Goal: Task Accomplishment & Management: Use online tool/utility

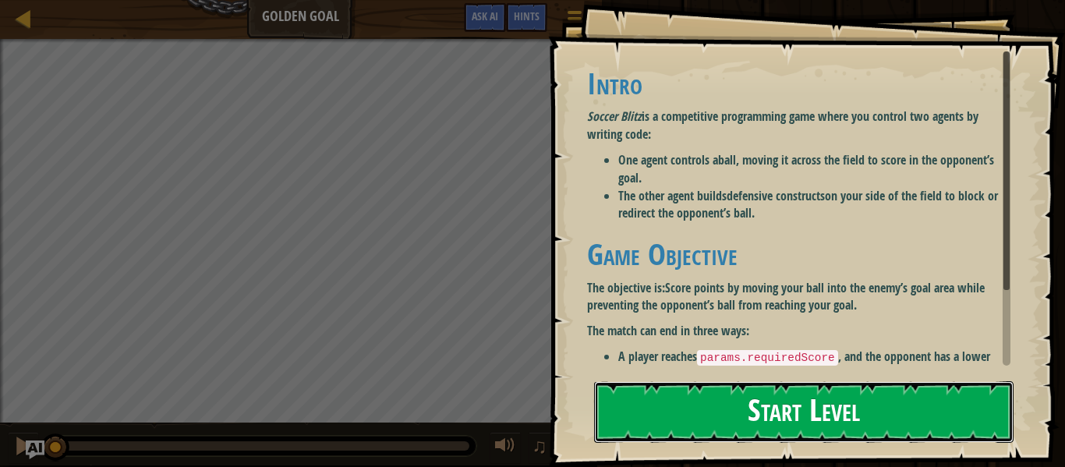
click at [631, 394] on button "Start Level" at bounding box center [804, 412] width 420 height 62
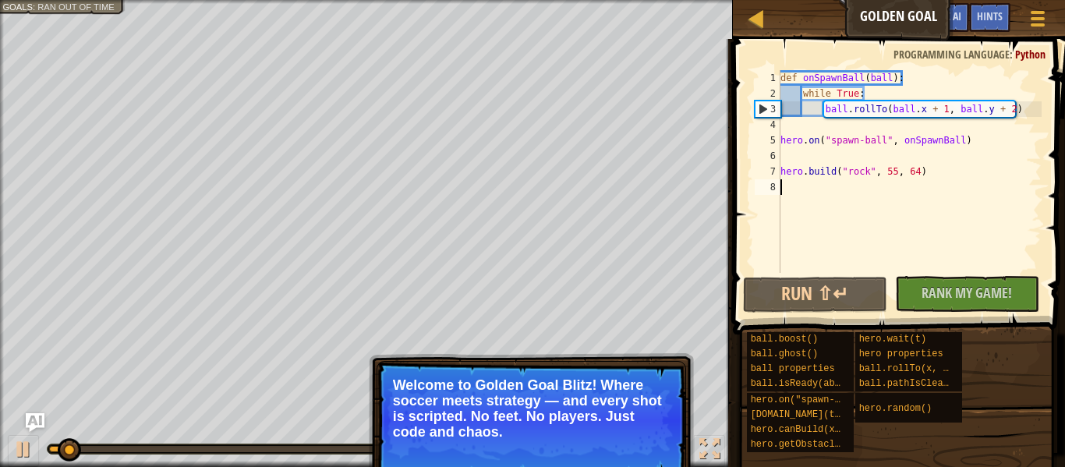
type textarea "[DOMAIN_NAME]("rock", 55, 64)"
click at [622, 457] on button "Continue" at bounding box center [641, 453] width 65 height 20
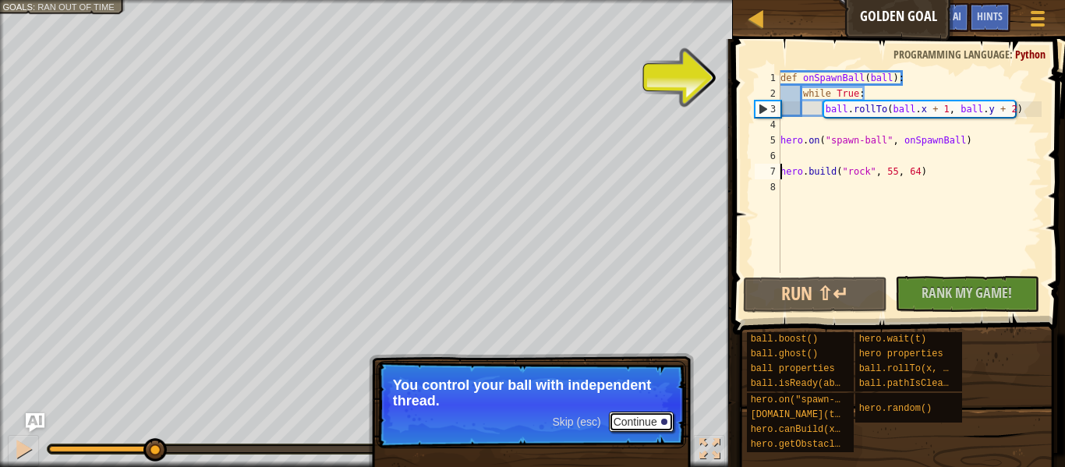
click at [640, 428] on button "Continue" at bounding box center [641, 422] width 65 height 20
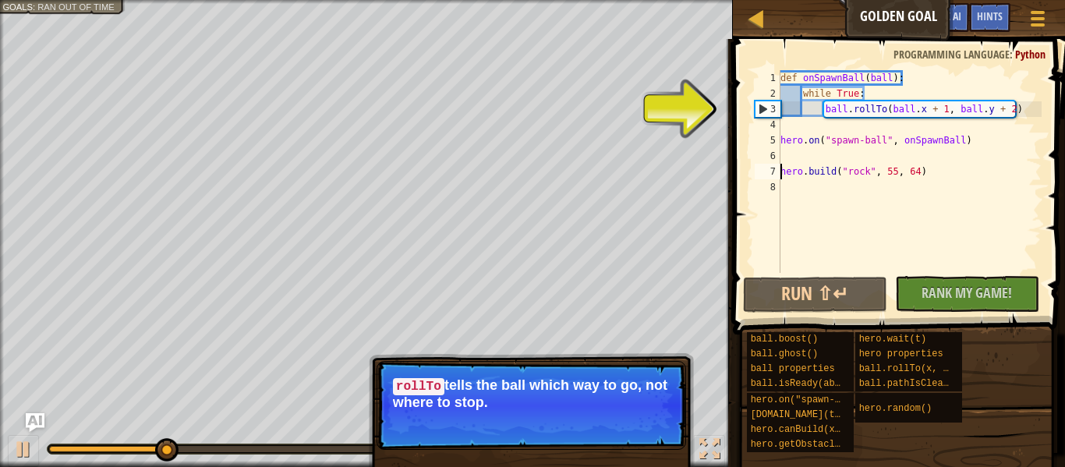
click at [768, 112] on div "3" at bounding box center [768, 109] width 25 height 16
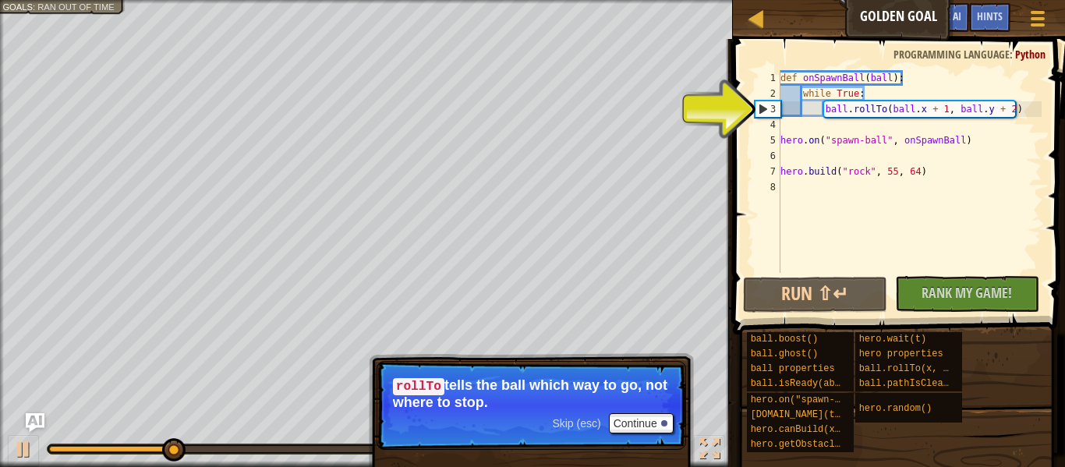
click at [761, 110] on div "3" at bounding box center [768, 109] width 25 height 16
type textarea "ball.rollTo(ball.x + 1, ball.y + 2)"
click at [761, 110] on div "3" at bounding box center [768, 109] width 25 height 16
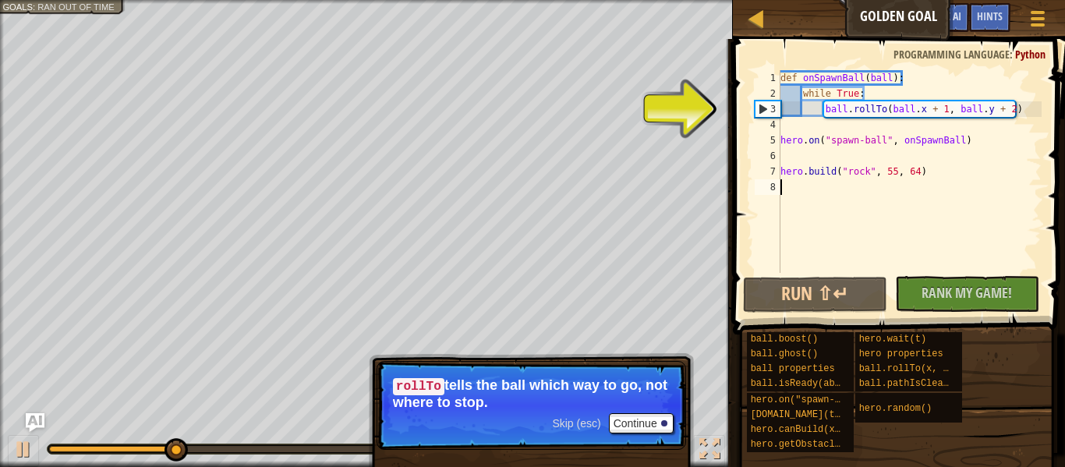
click at [761, 110] on div "3" at bounding box center [768, 109] width 25 height 16
click at [767, 109] on div "3" at bounding box center [768, 109] width 25 height 16
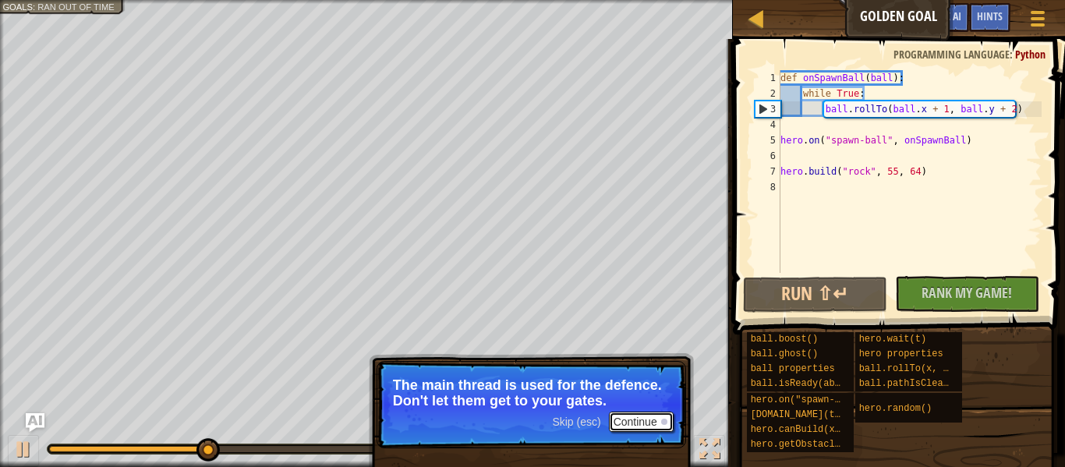
click at [640, 425] on button "Continue" at bounding box center [641, 422] width 65 height 20
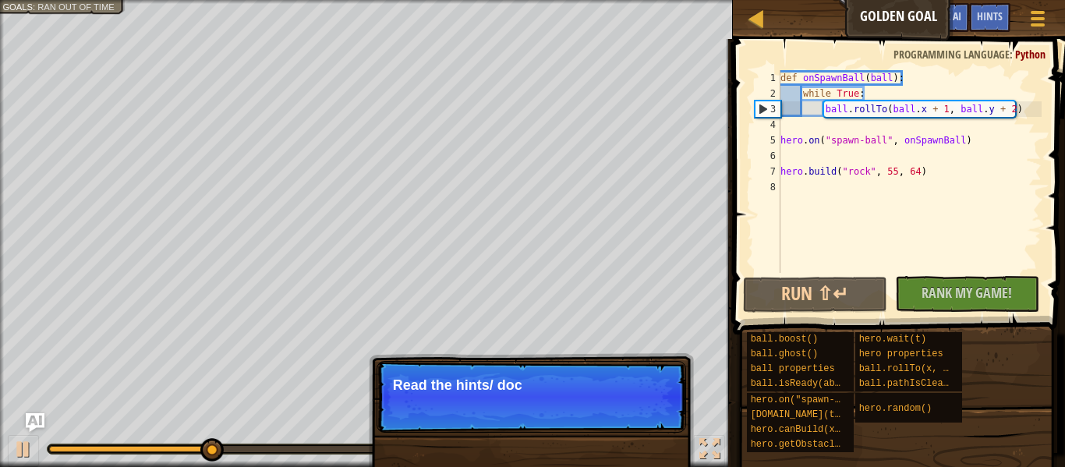
click at [640, 425] on p "Skip (esc) Continue Read the hints/ doc" at bounding box center [532, 397] width 310 height 72
click at [640, 424] on p "Skip (esc) Continue Read the hints/ documentation to learn" at bounding box center [532, 397] width 310 height 72
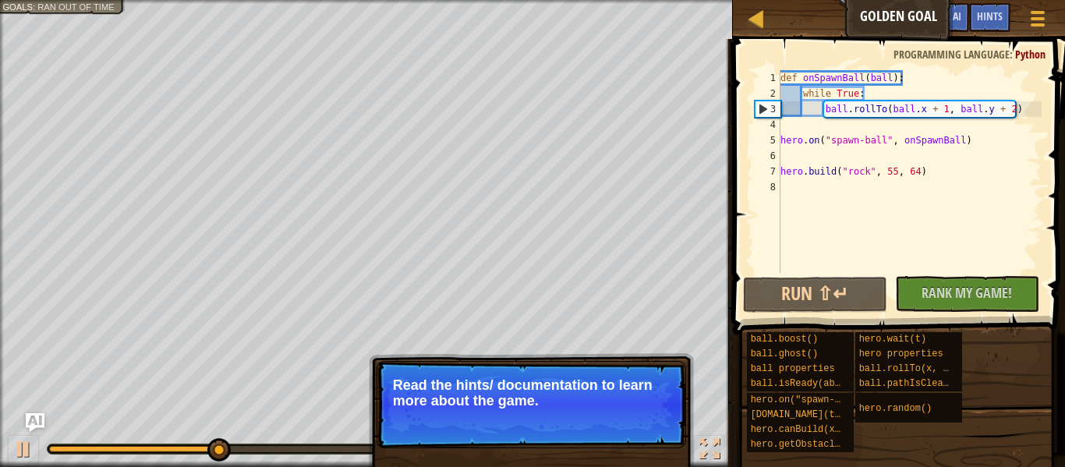
click at [640, 424] on p "Skip (esc) Continue Read the hints/ documentation to learn more about the game." at bounding box center [532, 404] width 310 height 87
click at [640, 424] on button "Continue" at bounding box center [641, 422] width 65 height 20
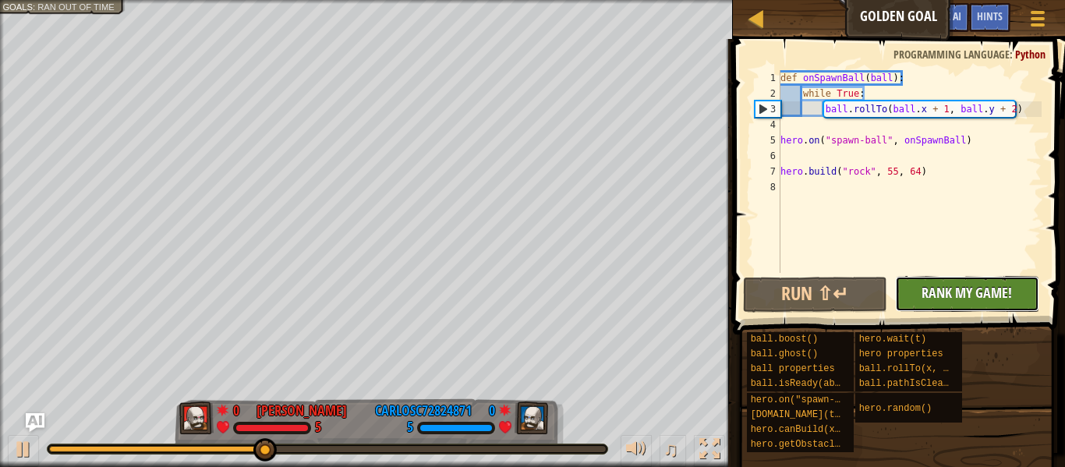
click at [986, 288] on span "Rank My Game!" at bounding box center [967, 293] width 90 height 20
click at [986, 288] on div "No New Code to Rank Rank My Game! Submitting... Submitted for Ranking Failed to…" at bounding box center [960, 294] width 144 height 36
click at [772, 110] on div "3" at bounding box center [768, 109] width 25 height 16
click at [764, 109] on div "3" at bounding box center [768, 109] width 25 height 16
click at [846, 116] on div "def onSpawnBall ( ball ) : while True : ball . rollTo ( ball . x + 1 , ball . y…" at bounding box center [910, 187] width 264 height 234
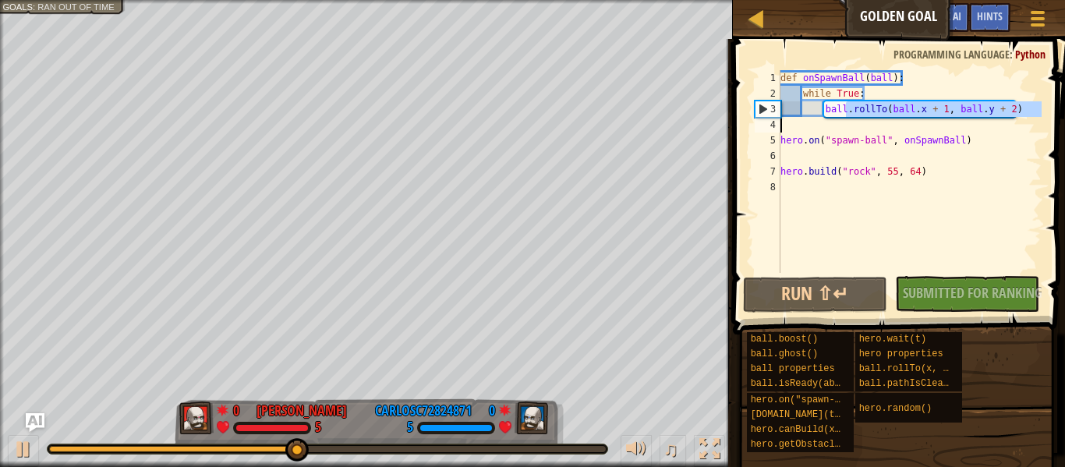
drag, startPoint x: 848, startPoint y: 116, endPoint x: 765, endPoint y: 124, distance: 83.0
click at [765, 124] on div "ball.rollTo(ball.x + 1, ball.y + 2) 1 2 3 4 5 6 7 8 def onSpawnBall ( ball ) : …" at bounding box center [897, 171] width 290 height 203
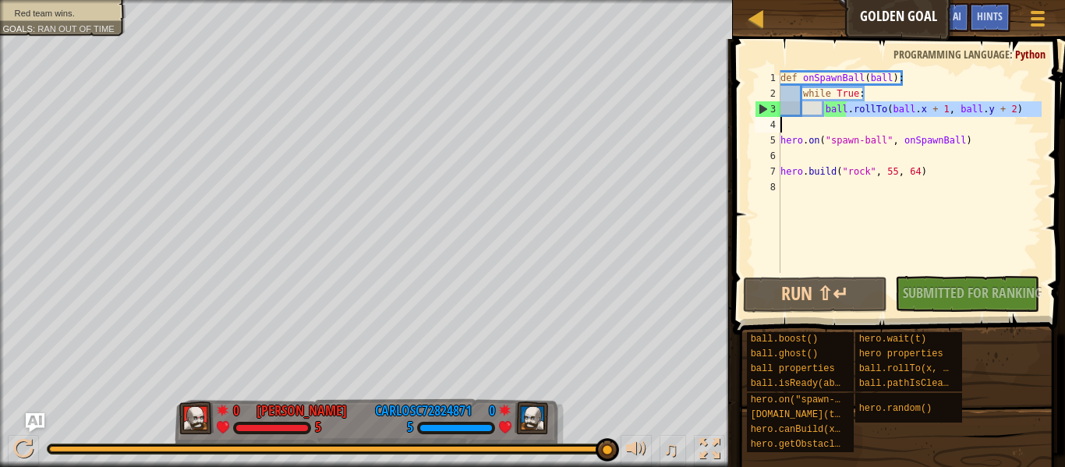
drag, startPoint x: 314, startPoint y: 452, endPoint x: 637, endPoint y: 427, distance: 323.9
click at [637, 427] on div "♫" at bounding box center [366, 445] width 733 height 47
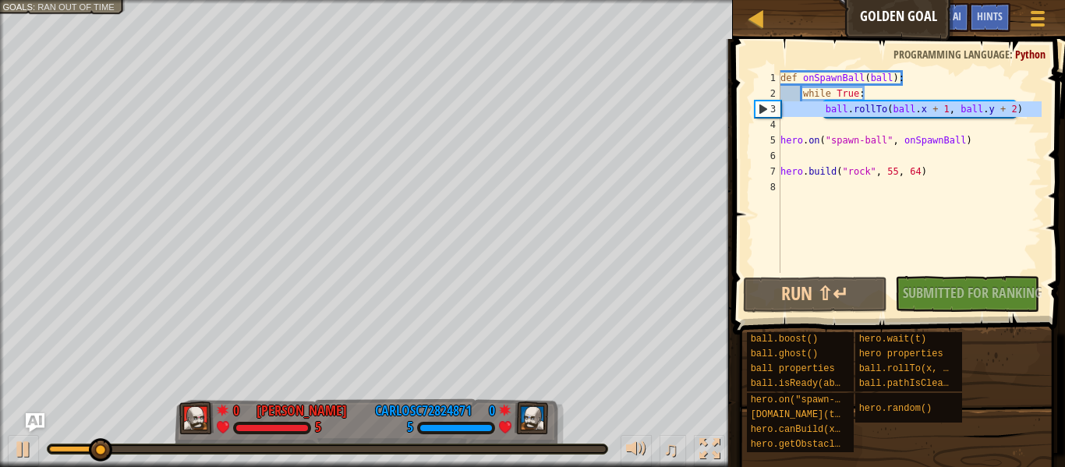
click at [766, 106] on div "3" at bounding box center [768, 109] width 25 height 16
click at [766, 107] on div "3" at bounding box center [768, 109] width 25 height 16
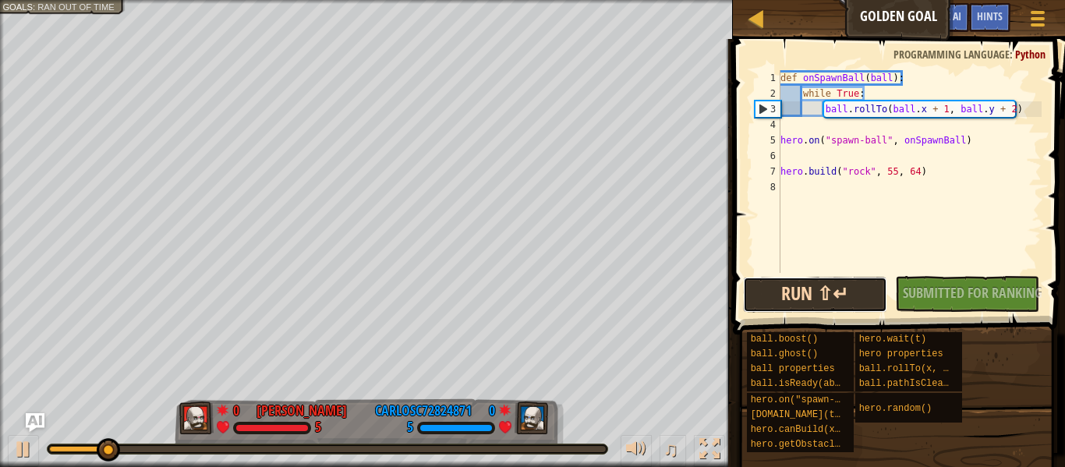
click at [850, 286] on button "Run ⇧↵" at bounding box center [815, 295] width 144 height 36
click at [850, 286] on button "Running" at bounding box center [815, 295] width 144 height 36
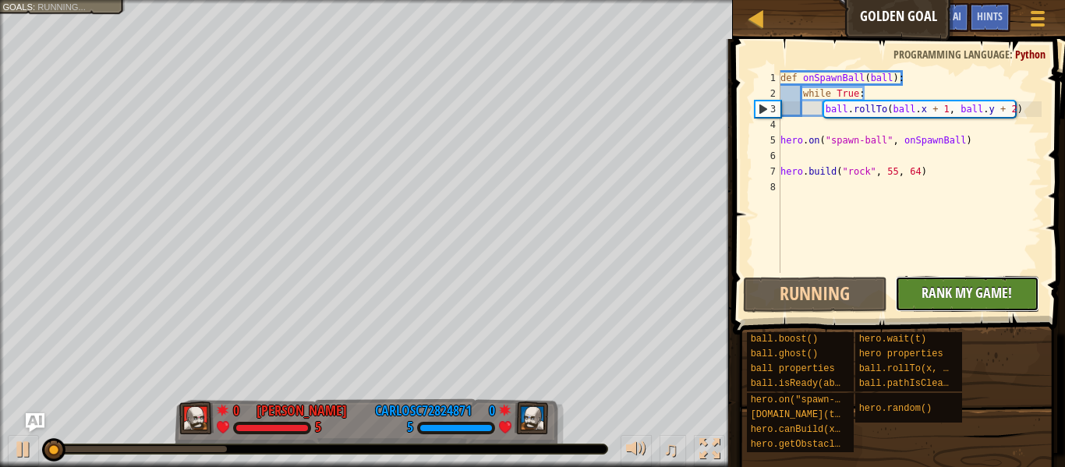
click at [920, 296] on button "No New Code to Rank Rank My Game! Submitting... Submitted for Ranking Failed to…" at bounding box center [967, 294] width 144 height 36
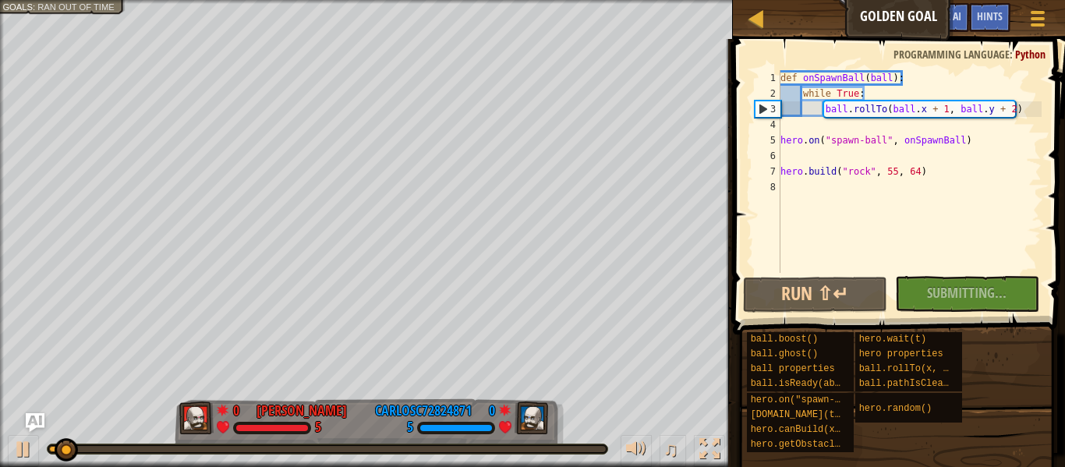
click at [766, 111] on div "3" at bounding box center [768, 109] width 25 height 16
type textarea "ball.rollTo(ball.x + 1, ball.y + 2)"
click at [949, 296] on div "No New Code to Rank Rank My Game! Submitting... Submitted for Ranking Failed to…" at bounding box center [960, 294] width 144 height 36
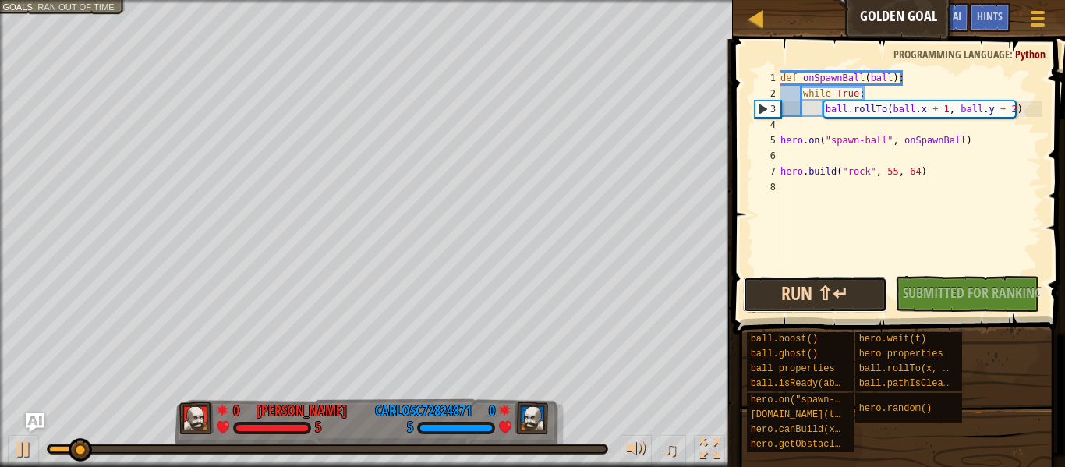
click at [820, 293] on button "Run ⇧↵" at bounding box center [815, 295] width 144 height 36
click at [840, 300] on button "Run ⇧↵" at bounding box center [815, 295] width 144 height 36
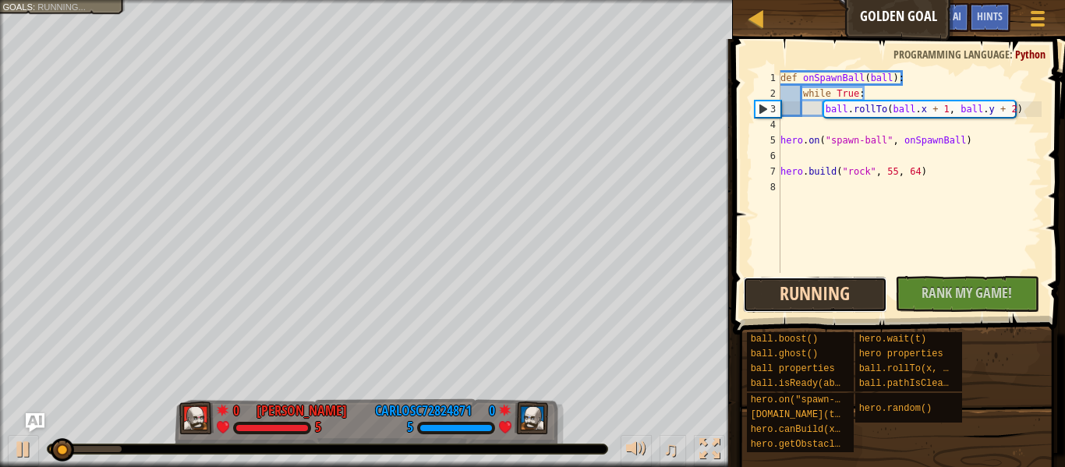
click at [840, 300] on button "Running" at bounding box center [815, 295] width 144 height 36
click at [811, 294] on button "Running" at bounding box center [815, 295] width 144 height 36
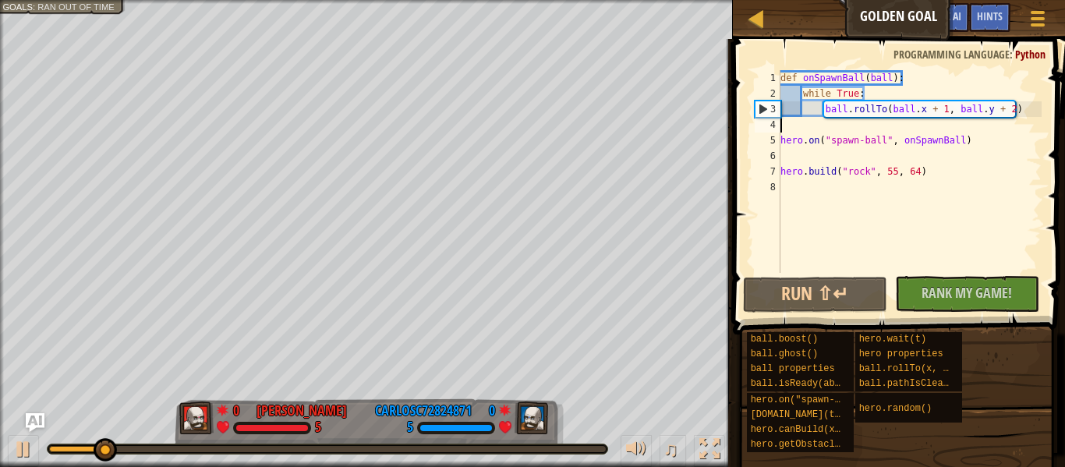
type textarea "hero.on("spawn-ball", onSpawnBall)"
type textarea "[DOMAIN_NAME]("rock", 55, 64)"
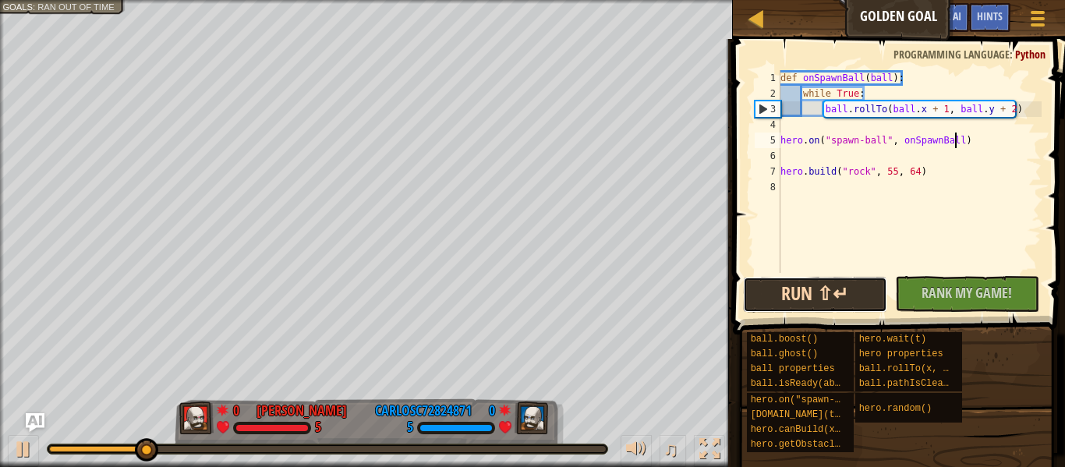
click at [854, 308] on button "Run ⇧↵" at bounding box center [815, 295] width 144 height 36
click at [854, 308] on button "Running" at bounding box center [815, 295] width 144 height 36
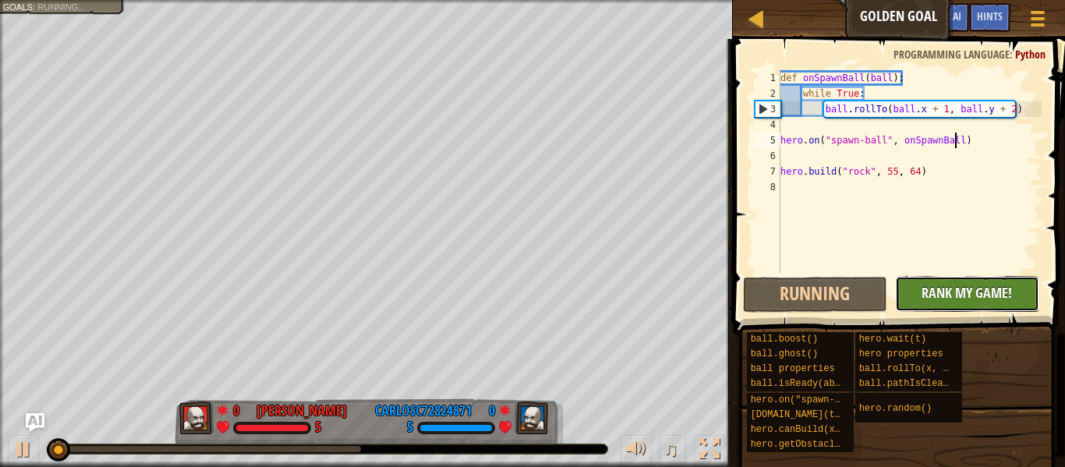
click at [990, 289] on span "Rank My Game!" at bounding box center [967, 293] width 90 height 20
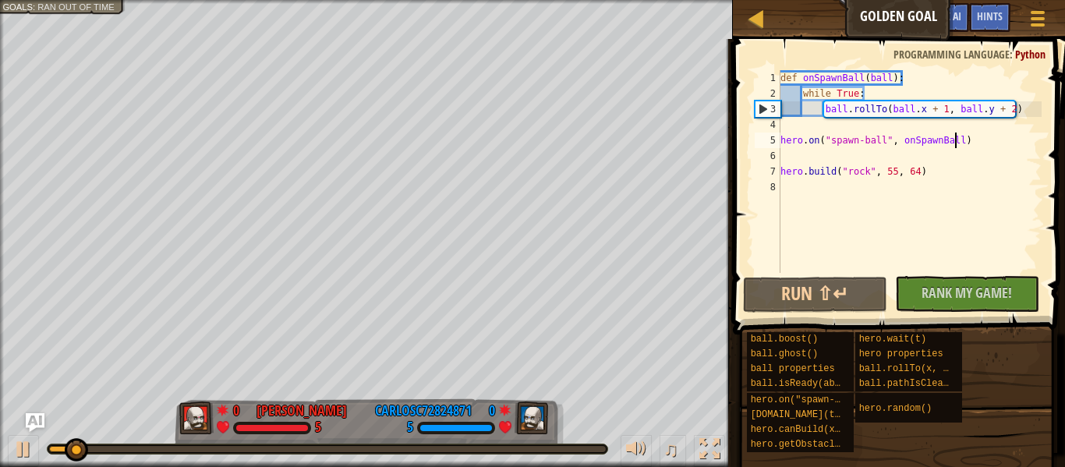
click at [763, 110] on div "3" at bounding box center [768, 109] width 25 height 16
type textarea "[DOMAIN_NAME]("rock", 55, 64)"
click at [763, 110] on div "3" at bounding box center [768, 109] width 25 height 16
click at [760, 112] on div "3" at bounding box center [768, 109] width 25 height 16
click at [768, 108] on div "3" at bounding box center [768, 109] width 25 height 16
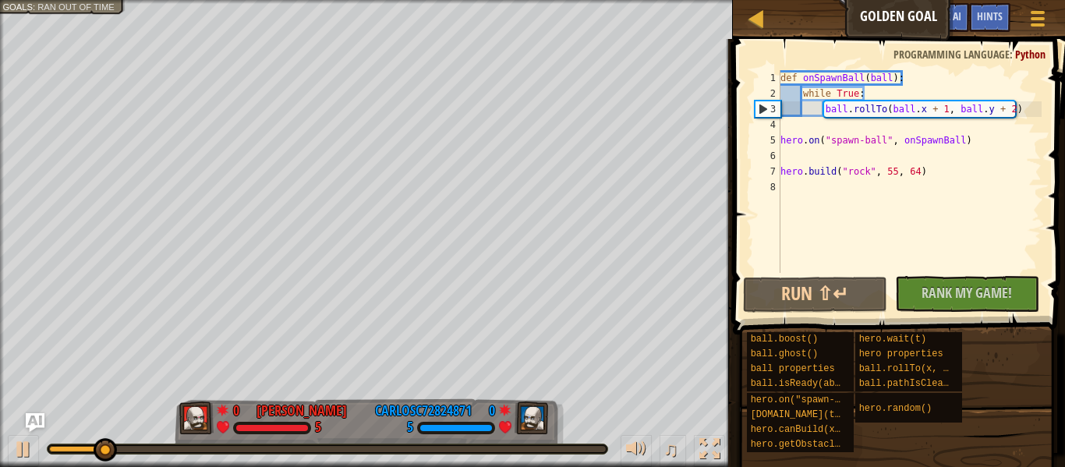
click at [763, 108] on div "3" at bounding box center [768, 109] width 25 height 16
click at [817, 139] on div "def onSpawnBall ( ball ) : while True : ball . rollTo ( ball . x + 1 , ball . y…" at bounding box center [910, 187] width 264 height 234
click at [778, 137] on div "5" at bounding box center [768, 141] width 26 height 16
click at [774, 137] on div "5" at bounding box center [768, 141] width 26 height 16
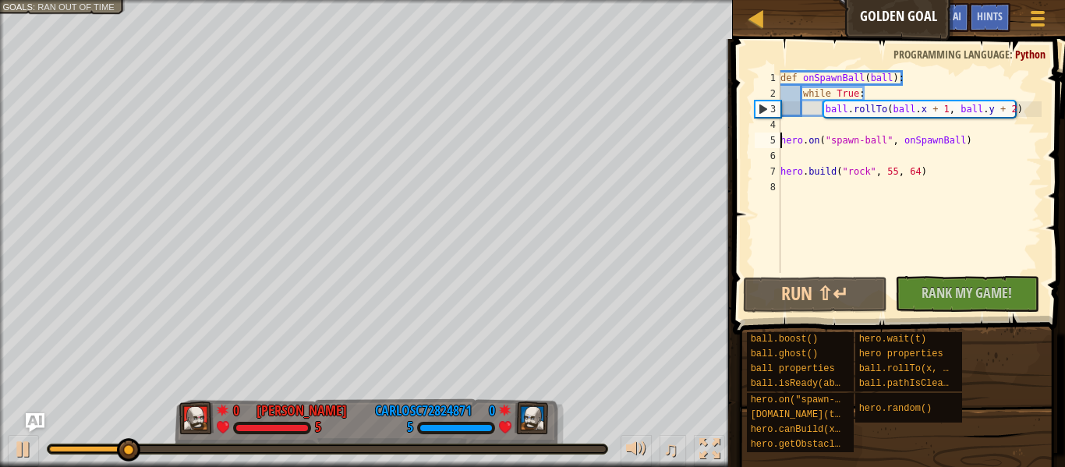
click at [759, 111] on div "3" at bounding box center [768, 109] width 25 height 16
click at [987, 19] on span "Hints" at bounding box center [990, 16] width 26 height 15
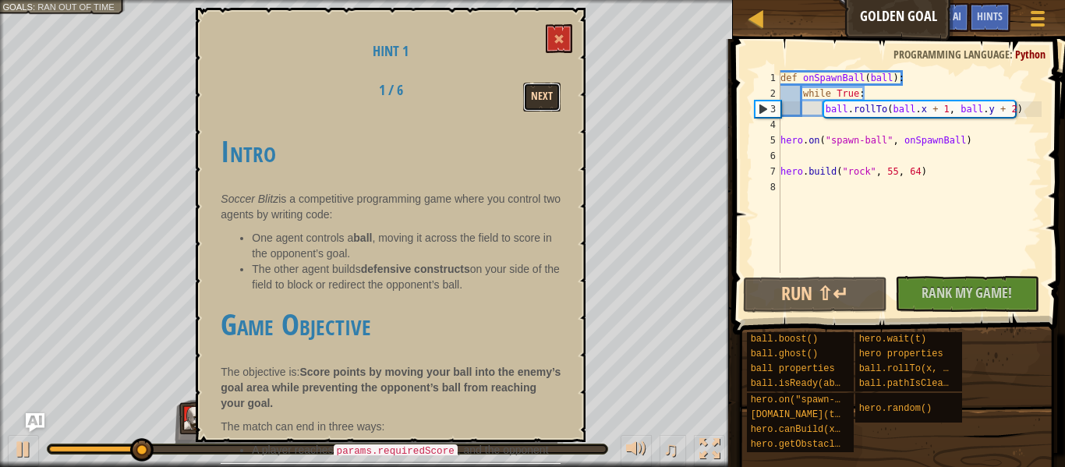
click at [553, 94] on button "Next" at bounding box center [541, 97] width 37 height 29
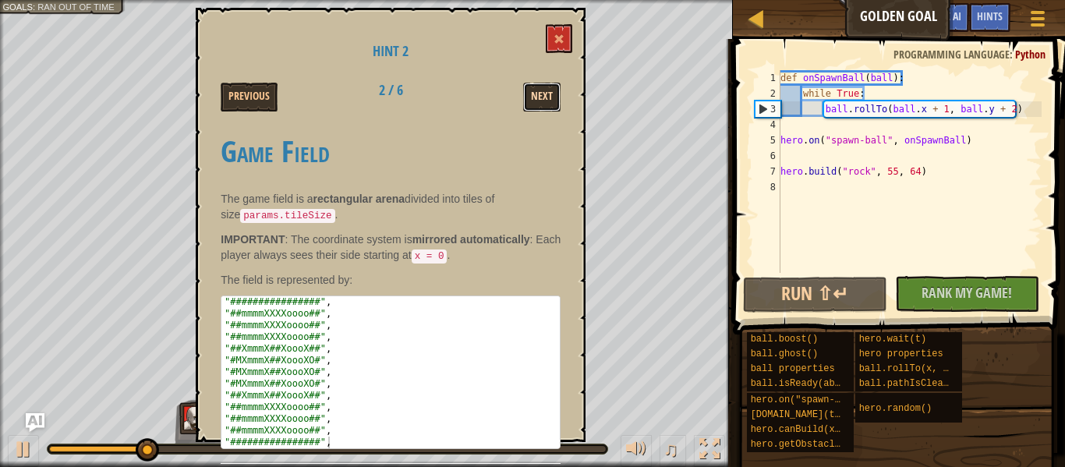
click at [553, 94] on button "Next" at bounding box center [541, 97] width 37 height 29
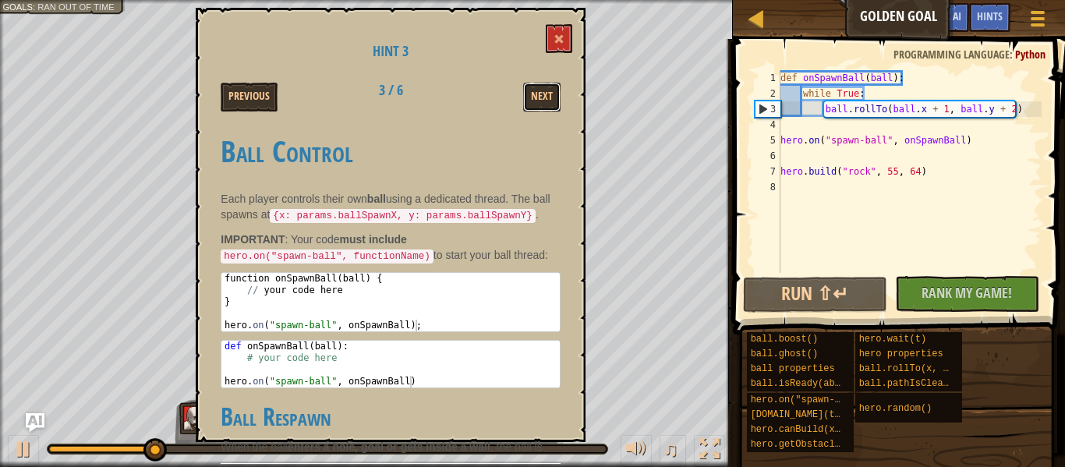
click at [553, 94] on button "Next" at bounding box center [541, 97] width 37 height 29
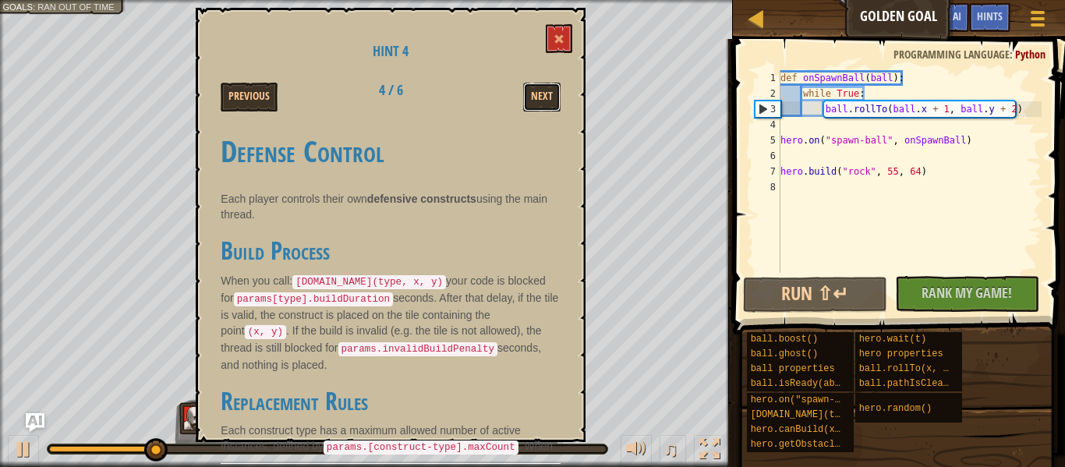
click at [553, 94] on button "Next" at bounding box center [541, 97] width 37 height 29
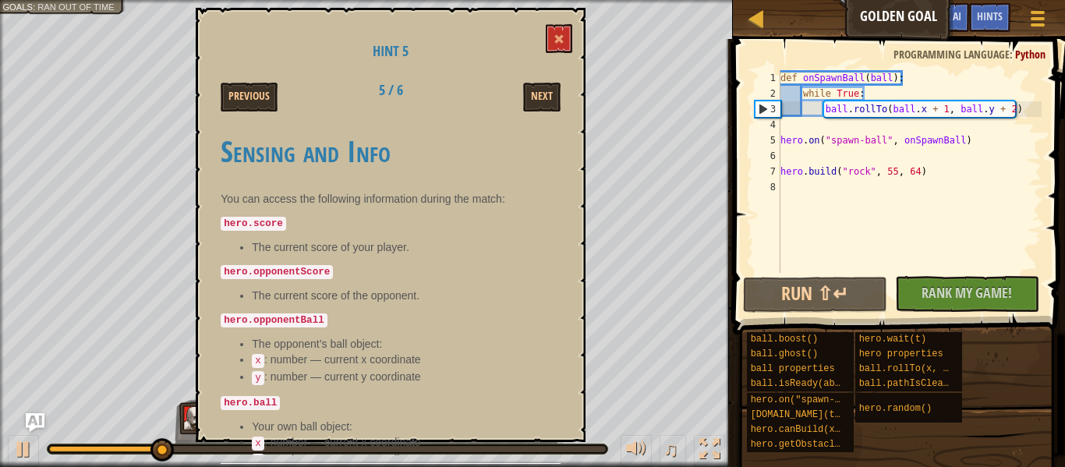
type textarea "hero.on("spawn-ball", onSpawnBall)"
click at [905, 141] on div "def onSpawnBall ( ball ) : while True : ball . rollTo ( ball . x + 1 , ball . y…" at bounding box center [910, 187] width 264 height 234
click at [781, 193] on div "def onSpawnBall ( ball ) : while True : ball . rollTo ( ball . x + 1 , ball . y…" at bounding box center [910, 187] width 264 height 234
click at [802, 190] on div "def onSpawnBall ( ball ) : while True : ball . rollTo ( ball . x + 1 , ball . y…" at bounding box center [910, 187] width 264 height 234
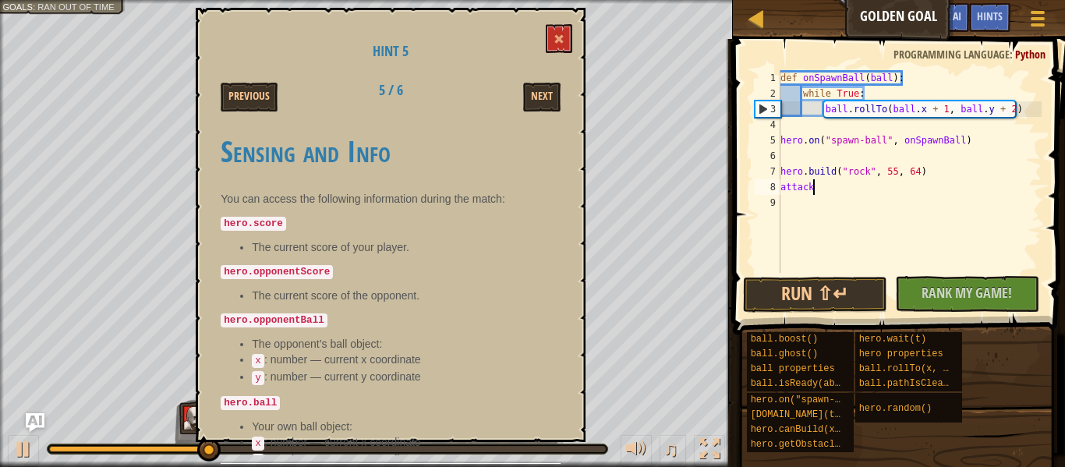
scroll to position [7, 4]
type textarea "attack"
click at [936, 292] on span "Rank My Game!" at bounding box center [967, 293] width 90 height 20
click at [559, 45] on button at bounding box center [559, 38] width 27 height 29
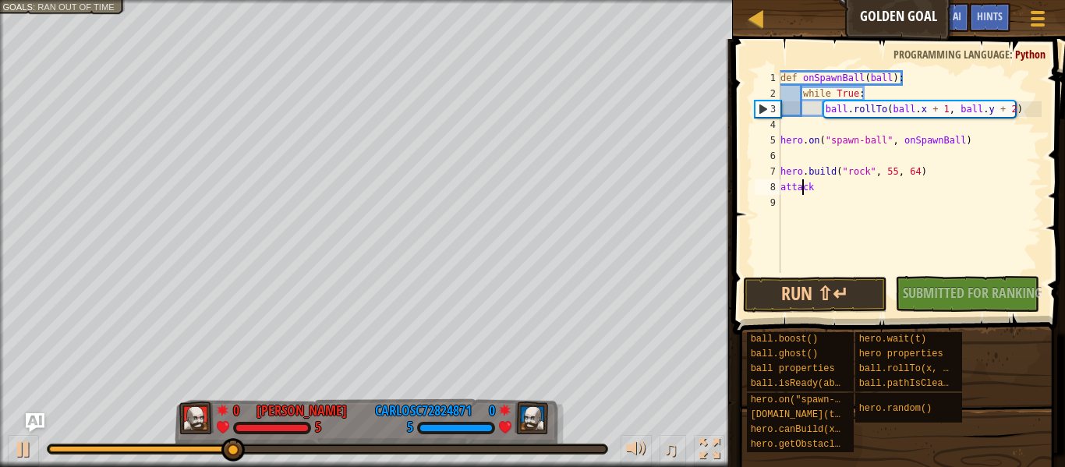
click at [804, 189] on div "def onSpawnBall ( ball ) : while True : ball . rollTo ( ball . x + 1 , ball . y…" at bounding box center [910, 187] width 264 height 234
click at [803, 190] on div "def onSpawnBall ( ball ) : while True : ball . rollTo ( ball . x + 1 , ball . y…" at bounding box center [910, 187] width 264 height 234
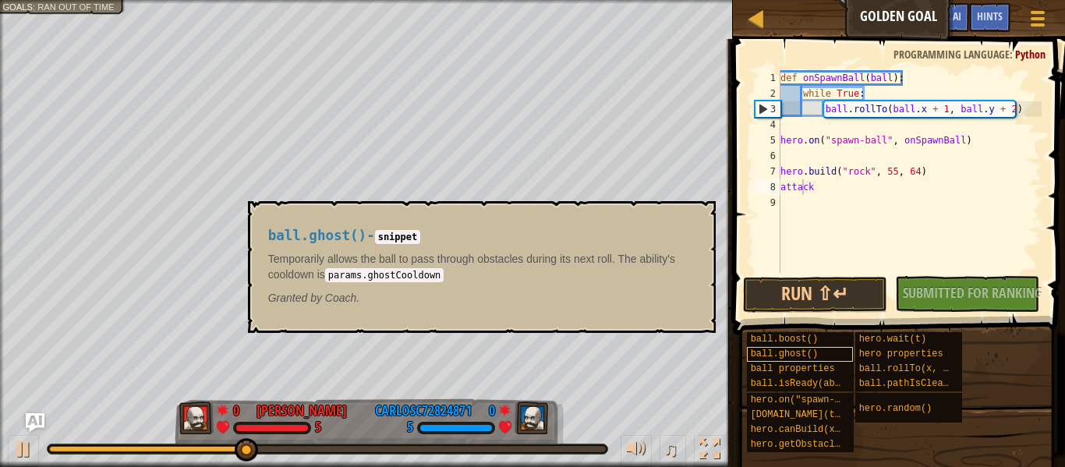
click at [831, 347] on div "ball.ghost()" at bounding box center [800, 354] width 107 height 15
click at [698, 208] on button "×" at bounding box center [698, 219] width 12 height 22
click at [760, 349] on span "ball.ghost()" at bounding box center [784, 354] width 67 height 11
click at [945, 285] on div "No New Code to Rank Rank My Game! Submitting... Submitted for Ranking Failed to…" at bounding box center [960, 294] width 144 height 36
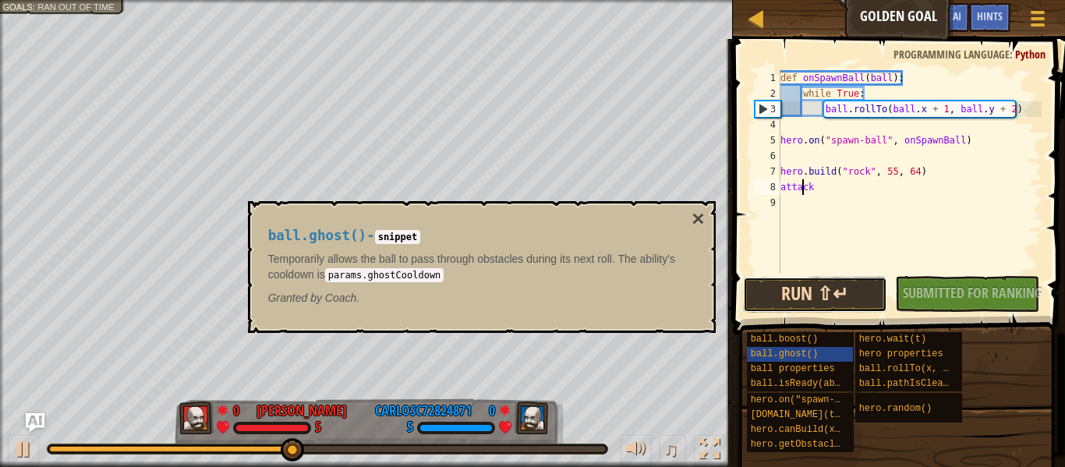
click at [858, 293] on button "Run ⇧↵" at bounding box center [815, 295] width 144 height 36
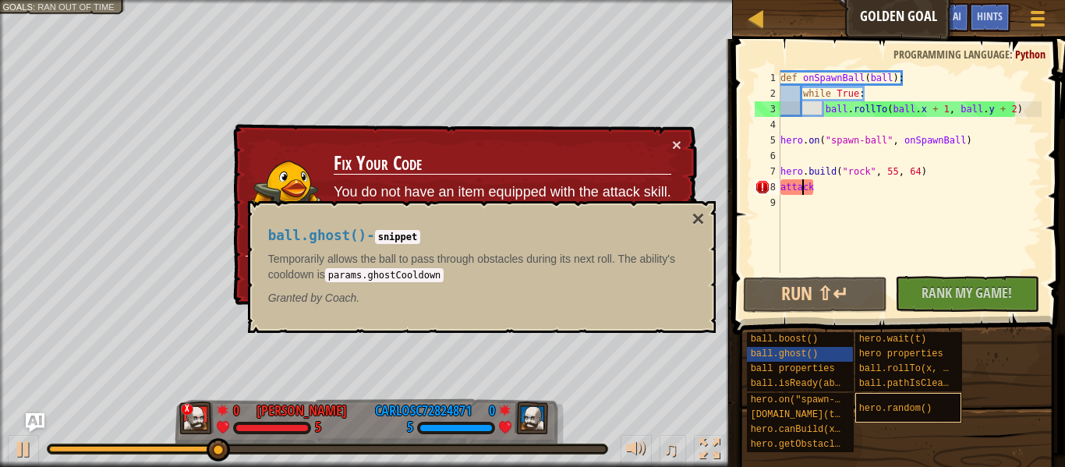
click at [938, 403] on div "hero.random()" at bounding box center [909, 408] width 107 height 30
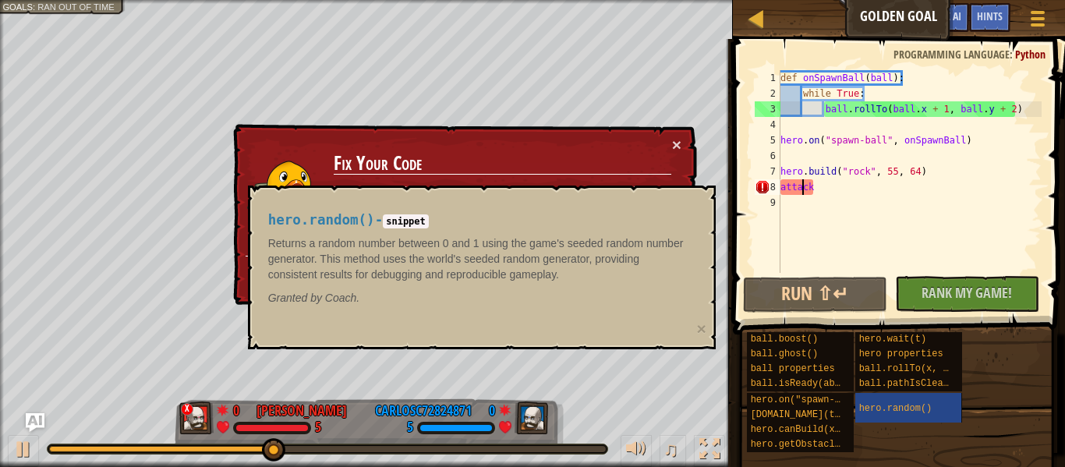
click at [417, 218] on code "snippet" at bounding box center [406, 222] width 46 height 14
click at [879, 410] on span "hero.random()" at bounding box center [896, 408] width 73 height 11
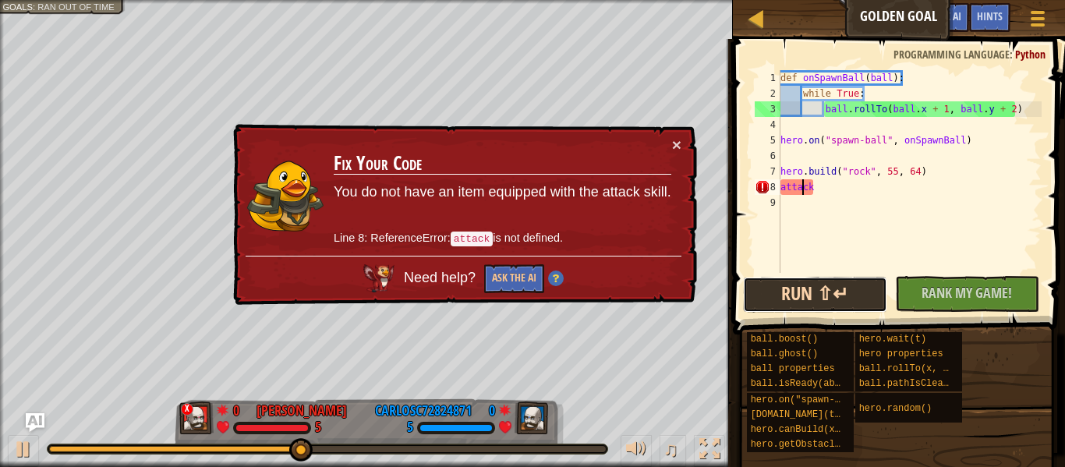
click at [829, 296] on button "Run ⇧↵" at bounding box center [815, 295] width 144 height 36
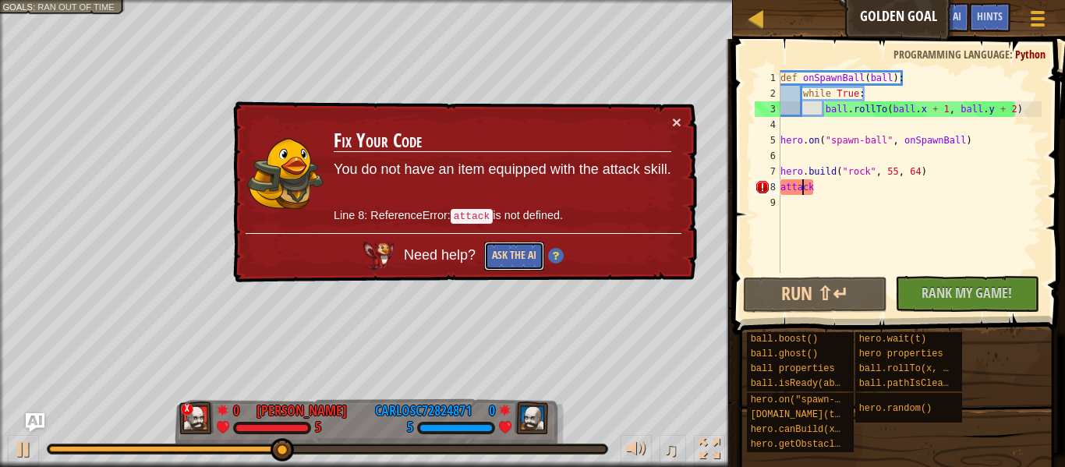
click at [519, 252] on button "Ask the AI" at bounding box center [514, 256] width 60 height 29
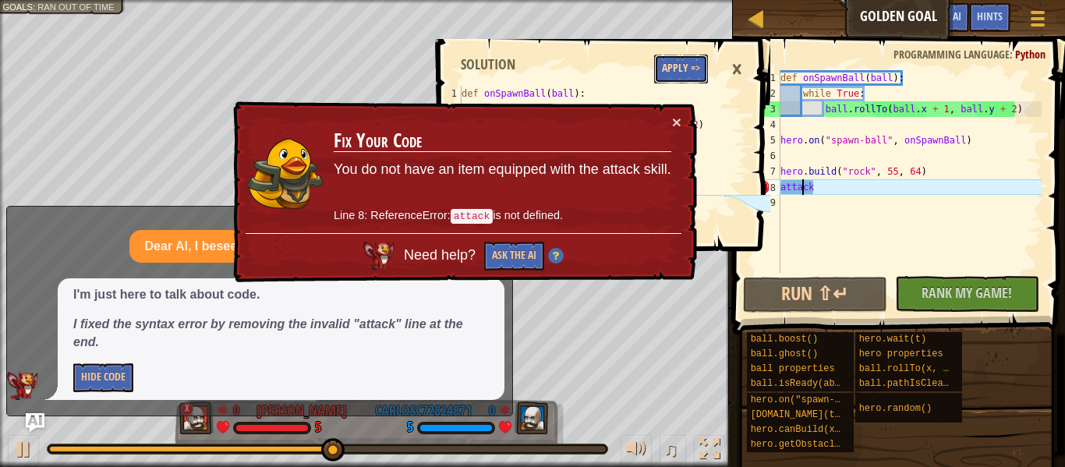
click at [696, 73] on button "Apply =>" at bounding box center [681, 69] width 54 height 29
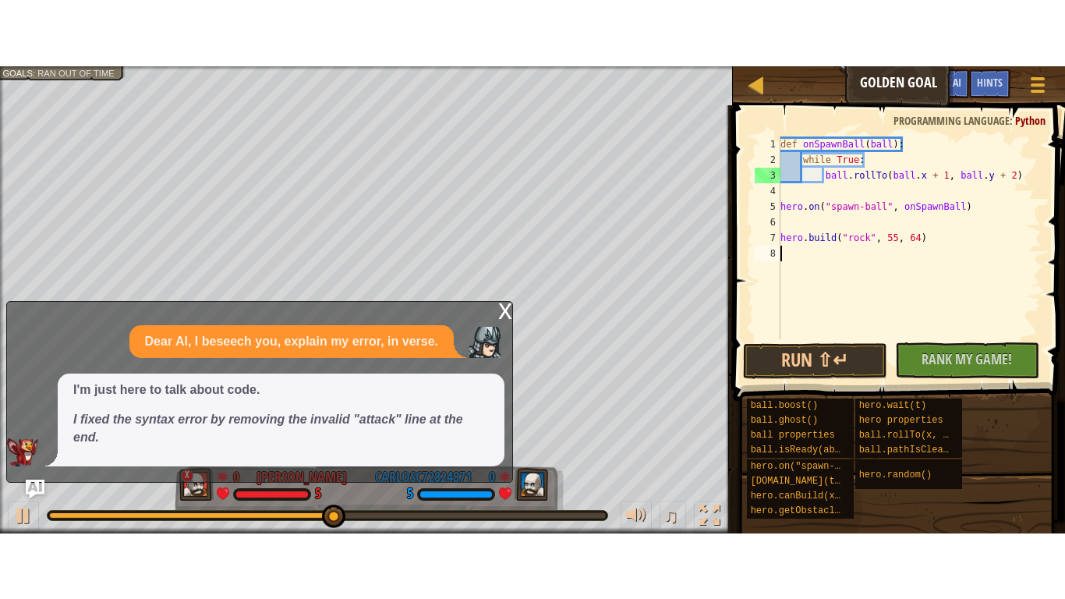
scroll to position [7, 0]
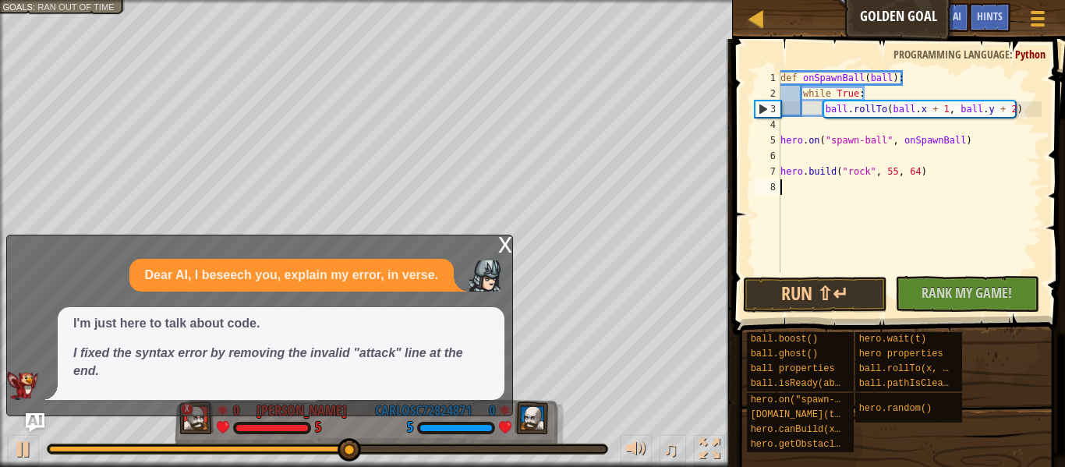
click at [867, 179] on div "def onSpawnBall ( ball ) : while True : ball . rollTo ( ball . x + 1 , ball . y…" at bounding box center [910, 187] width 264 height 234
type textarea "[DOMAIN_NAME]("rock", 55, 64)"
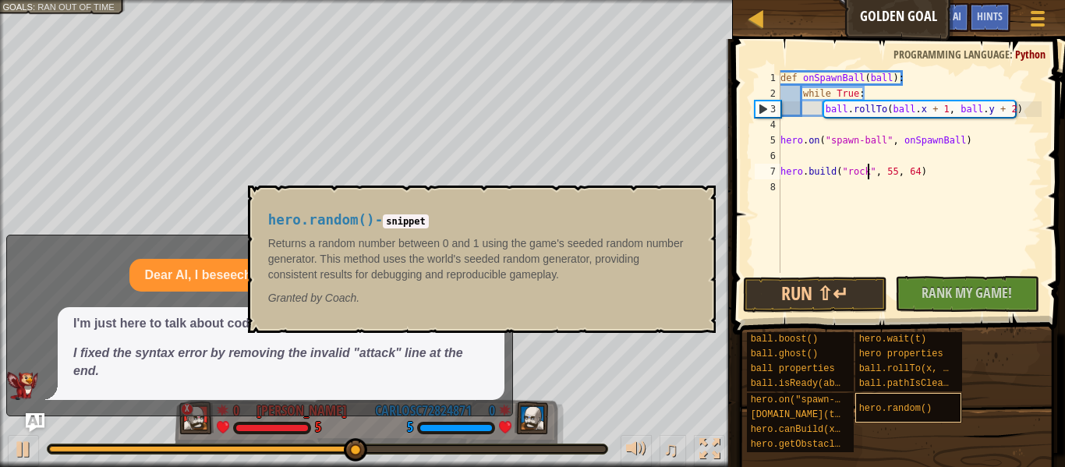
click at [940, 400] on div "hero.random()" at bounding box center [909, 408] width 107 height 30
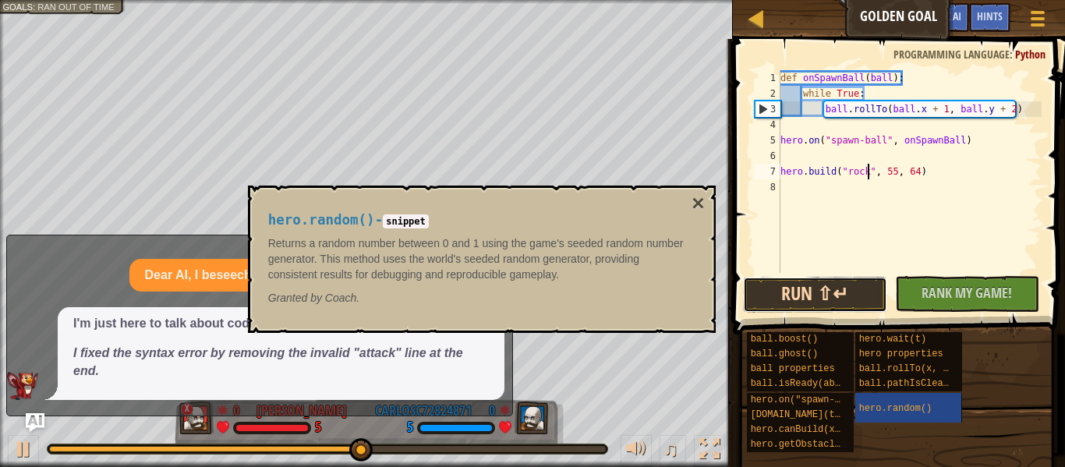
click at [846, 307] on button "Run ⇧↵" at bounding box center [815, 295] width 144 height 36
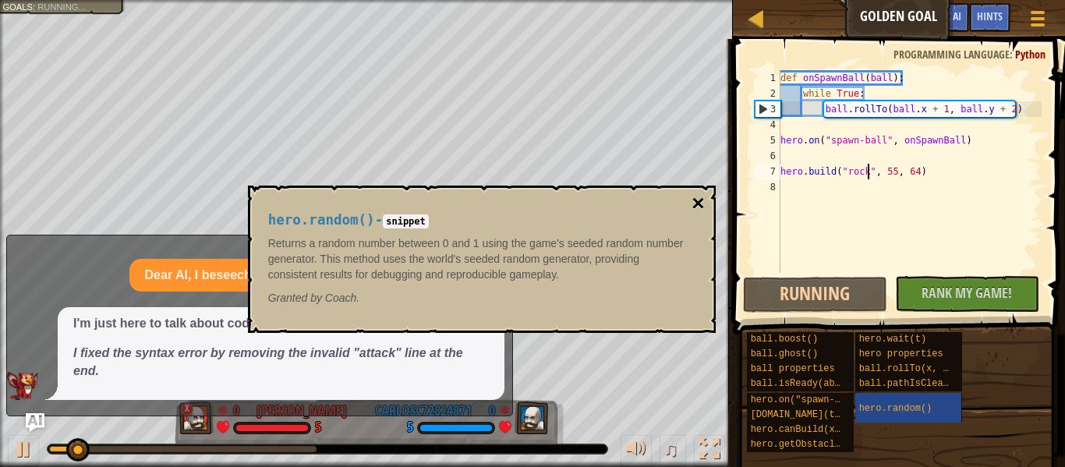
click at [698, 199] on button "×" at bounding box center [698, 204] width 12 height 22
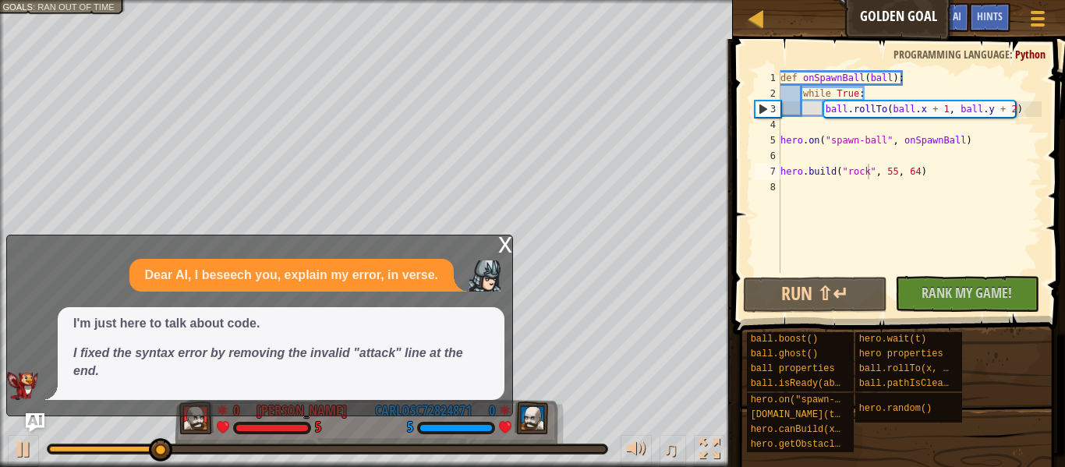
click at [472, 402] on div "x Dear AI, I beseech you, explain my error, in verse. I'm just here to talk abo…" at bounding box center [259, 326] width 507 height 182
click at [697, 442] on button at bounding box center [709, 451] width 31 height 32
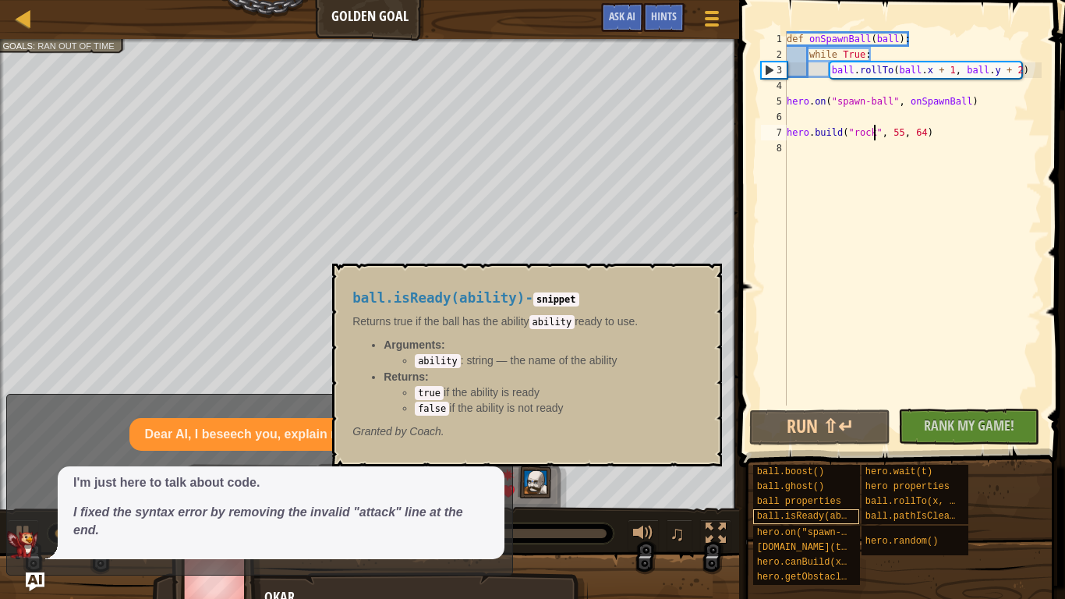
click at [849, 466] on span "ball.isReady(ability)" at bounding box center [816, 516] width 118 height 11
click at [789, 425] on button "Run ⇧↵" at bounding box center [820, 428] width 141 height 36
drag, startPoint x: 456, startPoint y: 360, endPoint x: 498, endPoint y: 358, distance: 42.2
click at [498, 358] on li "ability : string — the name of the ability" at bounding box center [554, 361] width 279 height 16
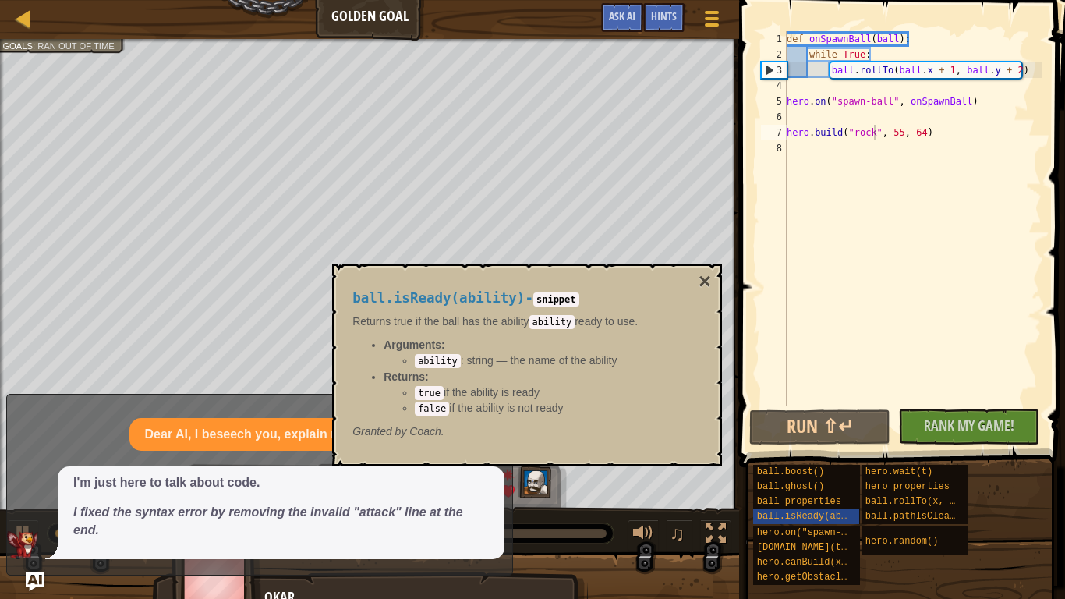
click at [435, 360] on code "ability" at bounding box center [438, 361] width 46 height 14
click at [787, 86] on div "def onSpawnBall ( ball ) : while True : ball . rollTo ( ball . x + 1 , ball . y…" at bounding box center [913, 234] width 258 height 406
click at [824, 425] on button "Run ⇧↵" at bounding box center [820, 428] width 141 height 36
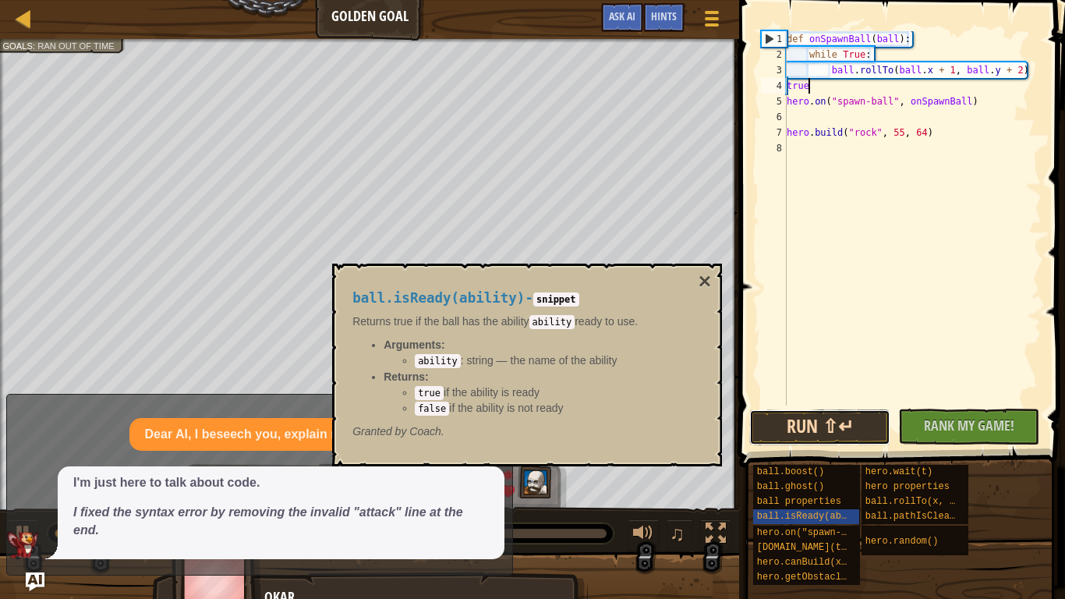
click at [863, 421] on button "Run ⇧↵" at bounding box center [820, 428] width 141 height 36
click at [863, 421] on button "Running" at bounding box center [820, 428] width 141 height 36
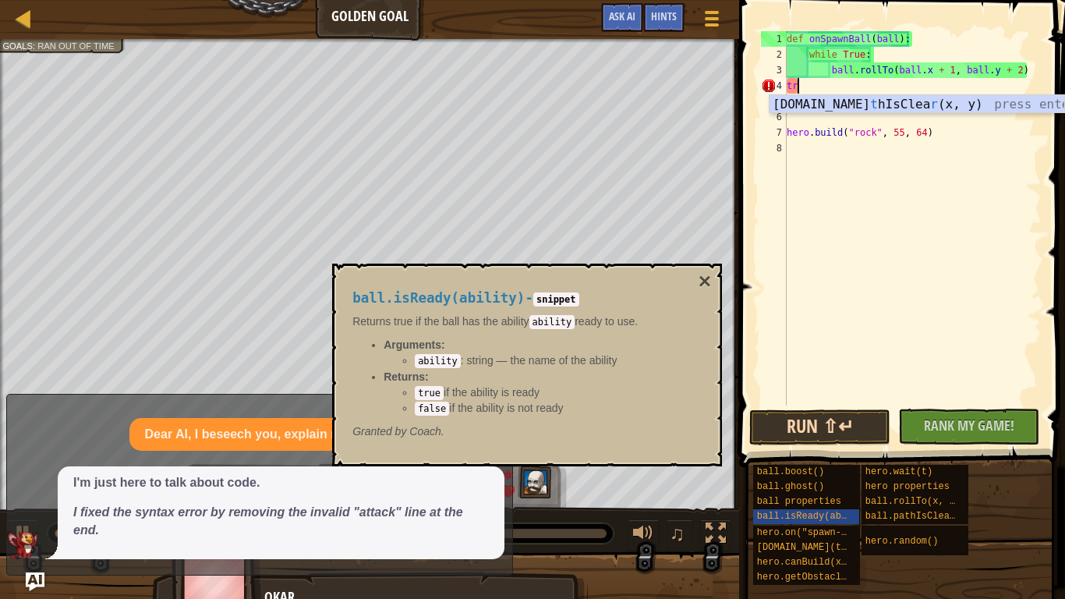
scroll to position [7, 1]
type textarea "t"
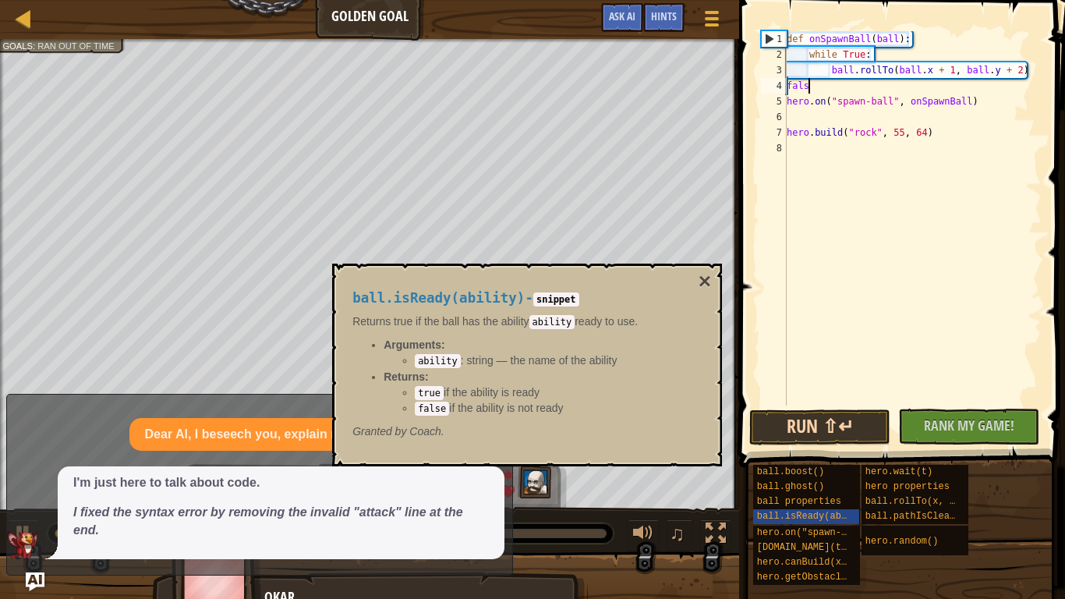
scroll to position [7, 3]
click at [952, 433] on span "Rank My Game!" at bounding box center [969, 426] width 90 height 20
click at [878, 423] on button "Run ⇧↵" at bounding box center [820, 428] width 141 height 36
click at [787, 430] on button "Running" at bounding box center [820, 428] width 141 height 36
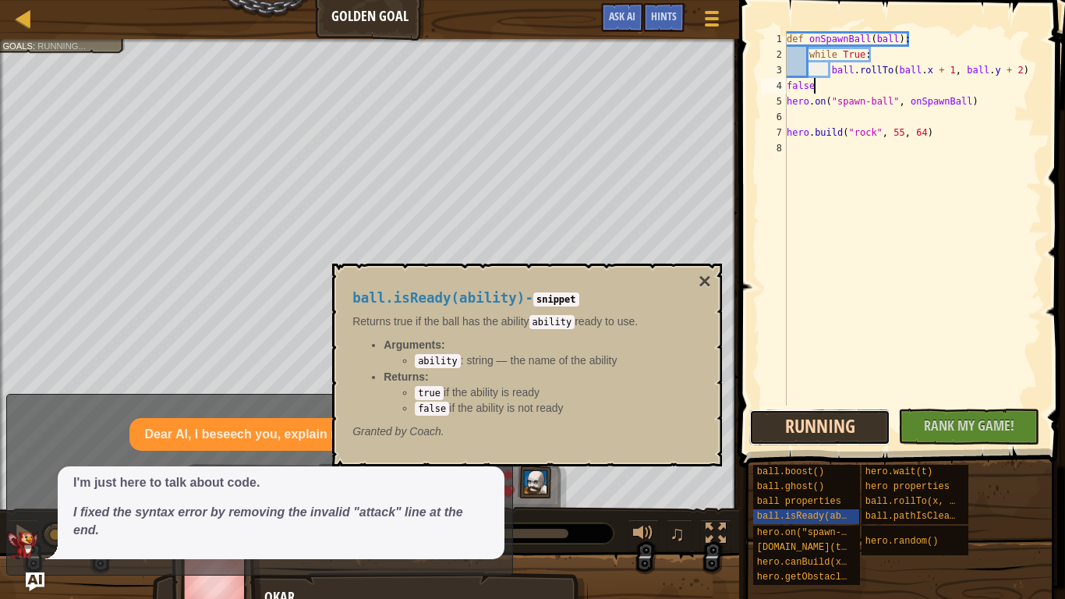
click at [787, 430] on button "Running" at bounding box center [820, 428] width 141 height 36
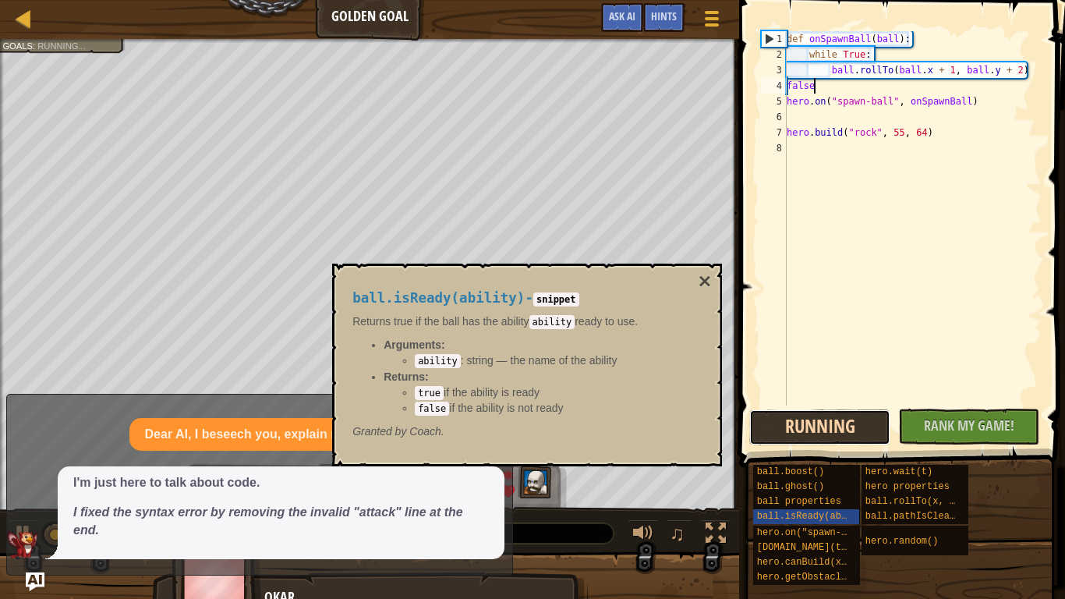
click at [787, 430] on button "Running" at bounding box center [820, 428] width 141 height 36
click at [704, 275] on button "×" at bounding box center [705, 282] width 12 height 22
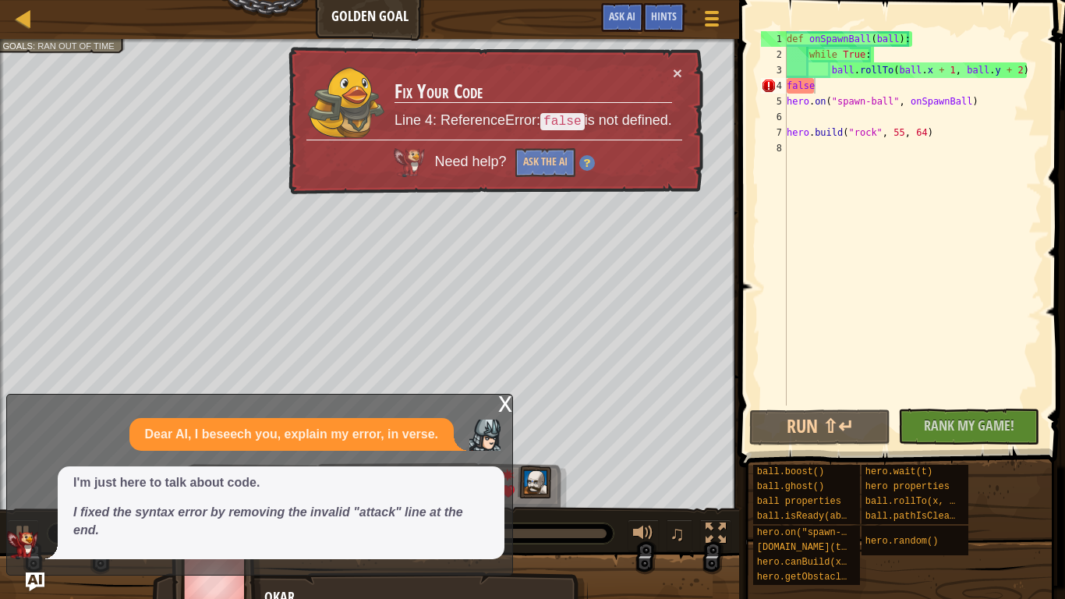
click at [502, 410] on div "x" at bounding box center [505, 403] width 14 height 16
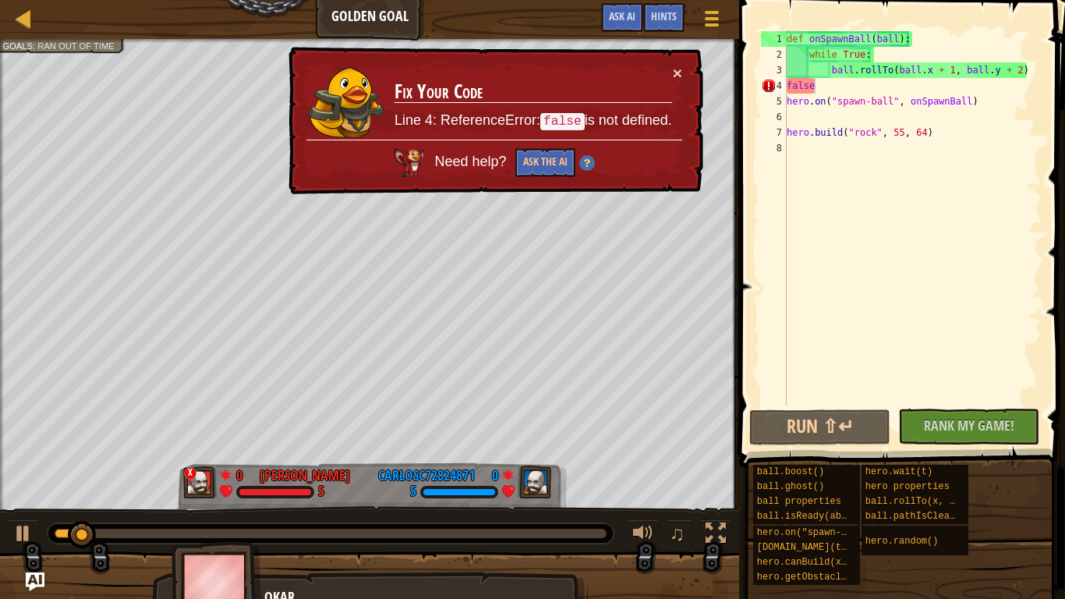
click at [579, 165] on img at bounding box center [587, 164] width 16 height 16
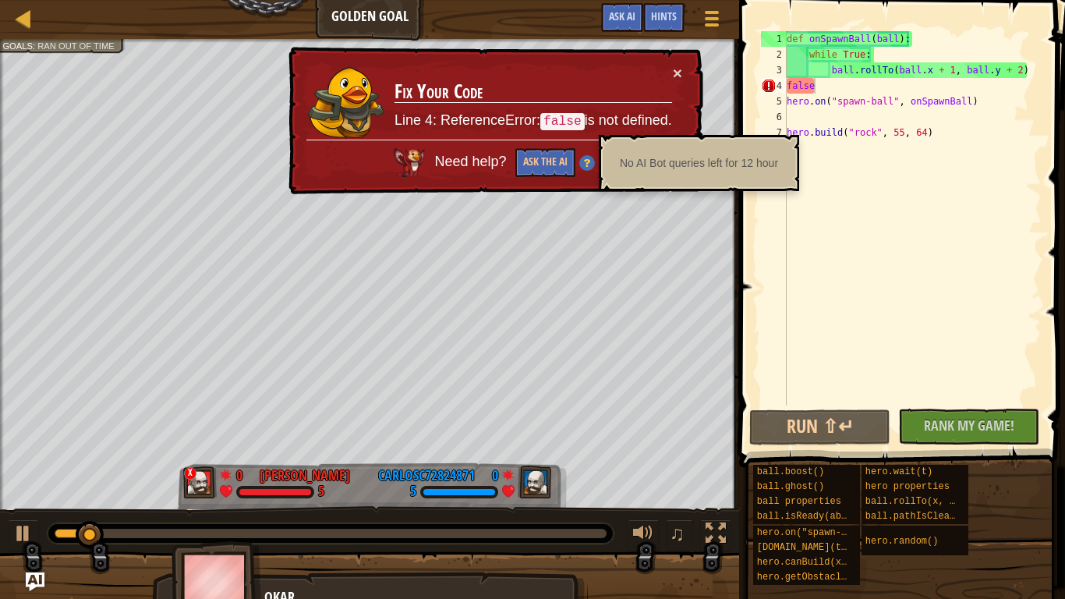
drag, startPoint x: 561, startPoint y: 120, endPoint x: 592, endPoint y: 115, distance: 31.5
click at [592, 115] on p "Line 4: ReferenceError: false is not defined." at bounding box center [534, 120] width 278 height 25
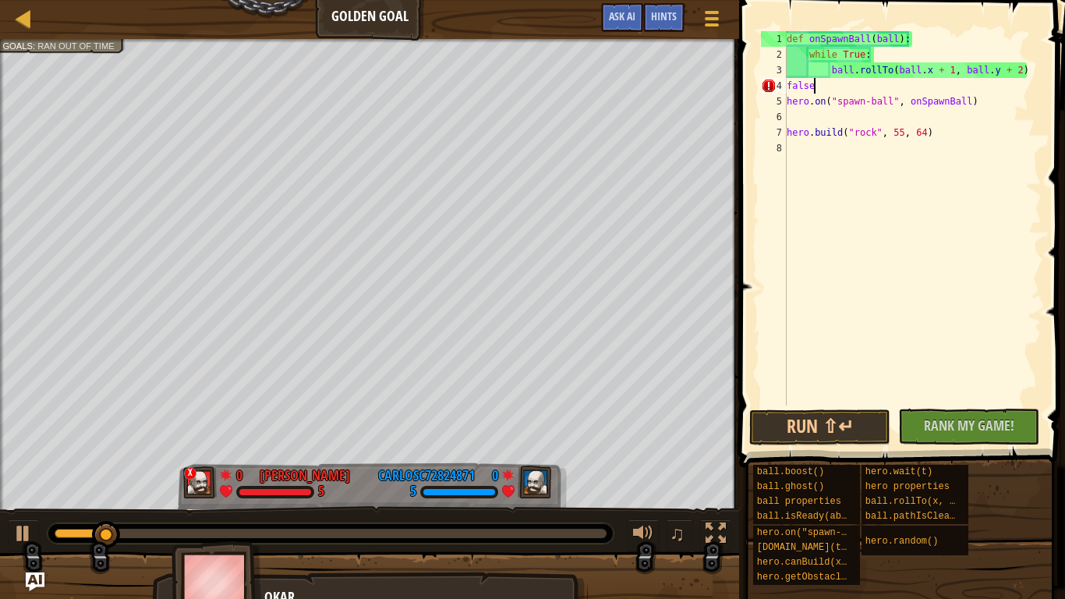
scroll to position [7, 1]
type textarea "f"
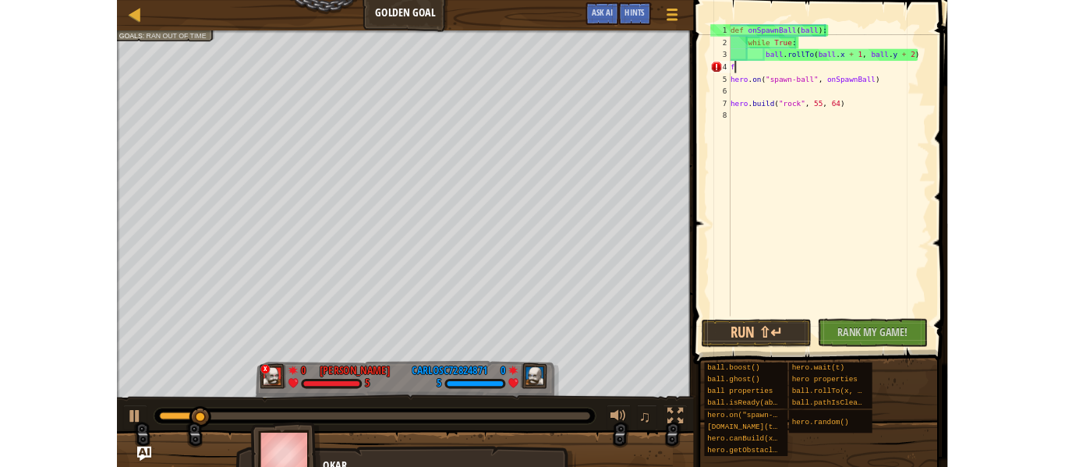
scroll to position [7, 0]
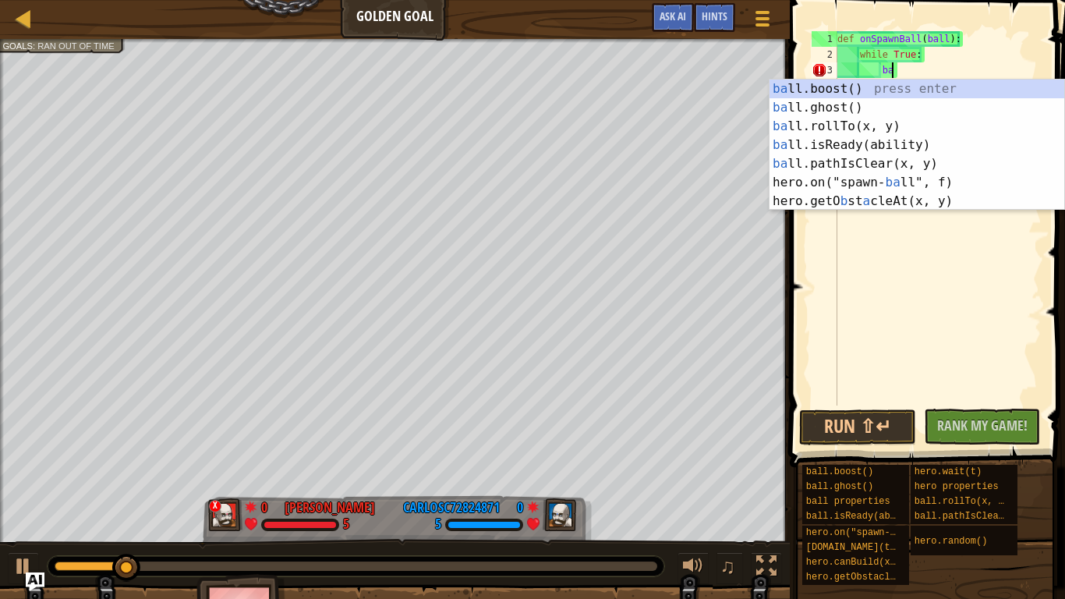
type textarea "b"
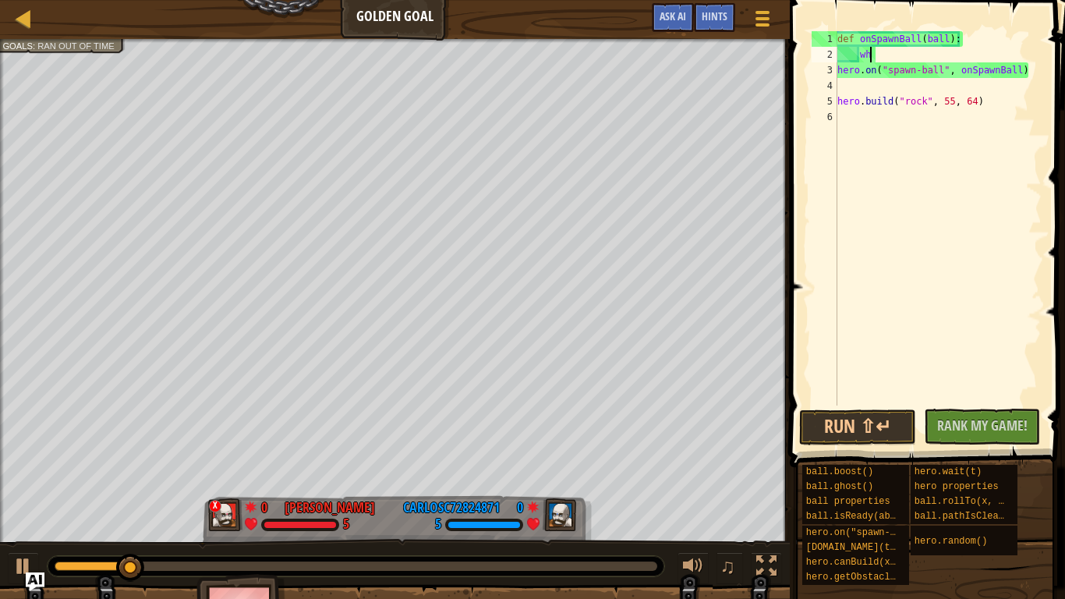
type textarea "w"
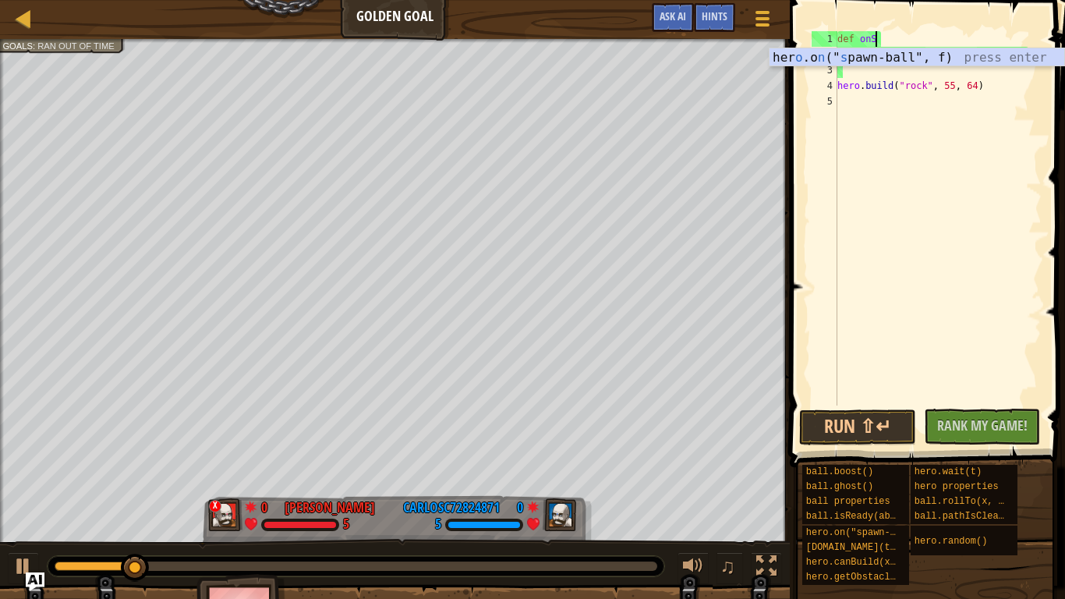
type textarea "d"
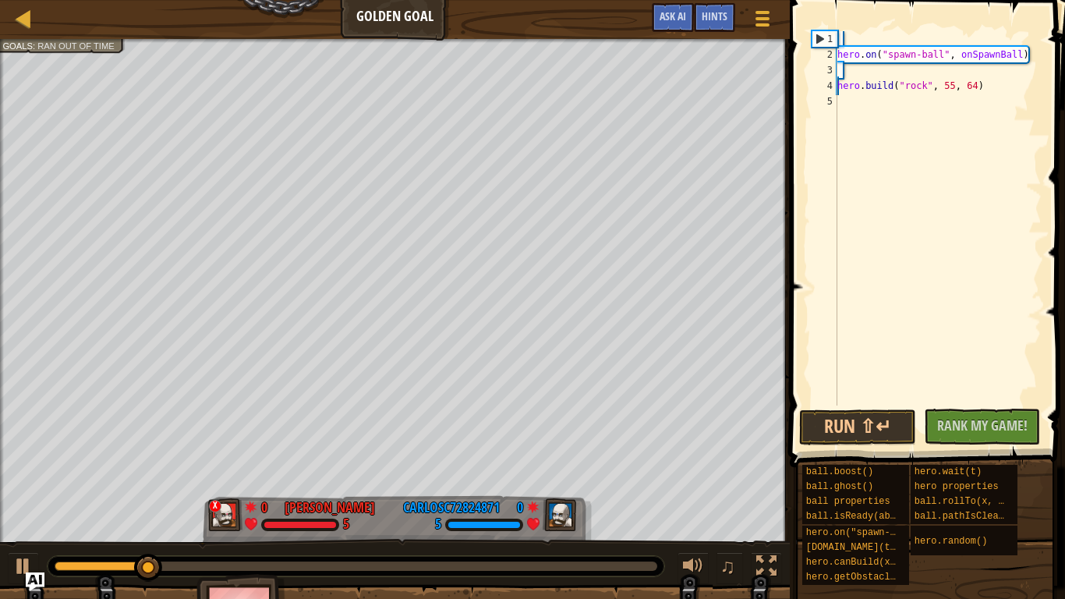
click at [817, 35] on div "1" at bounding box center [825, 39] width 25 height 16
type textarea "hero.on("spawn-ball", onSpawnBall)"
